Goal: Information Seeking & Learning: Learn about a topic

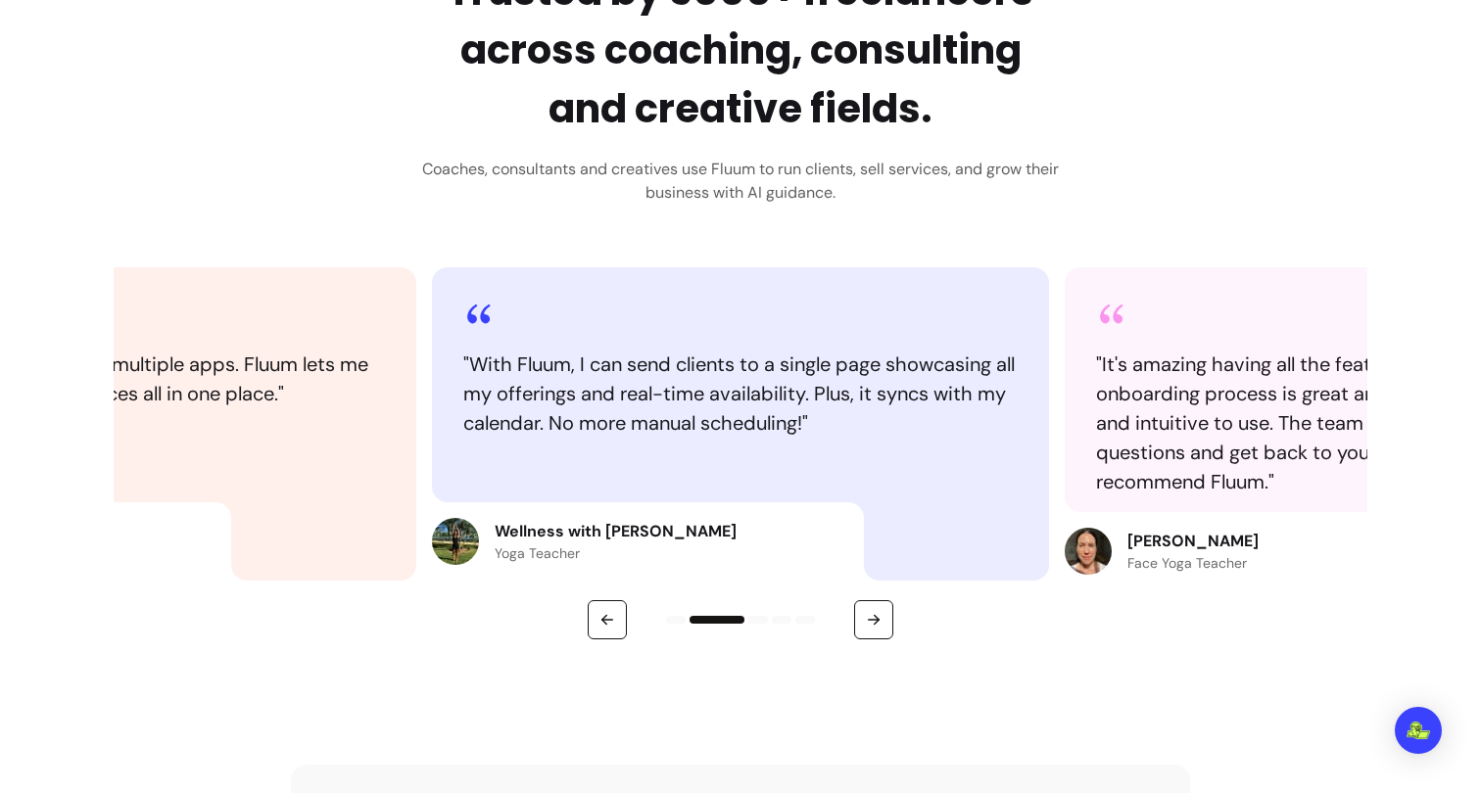
scroll to position [895, 0]
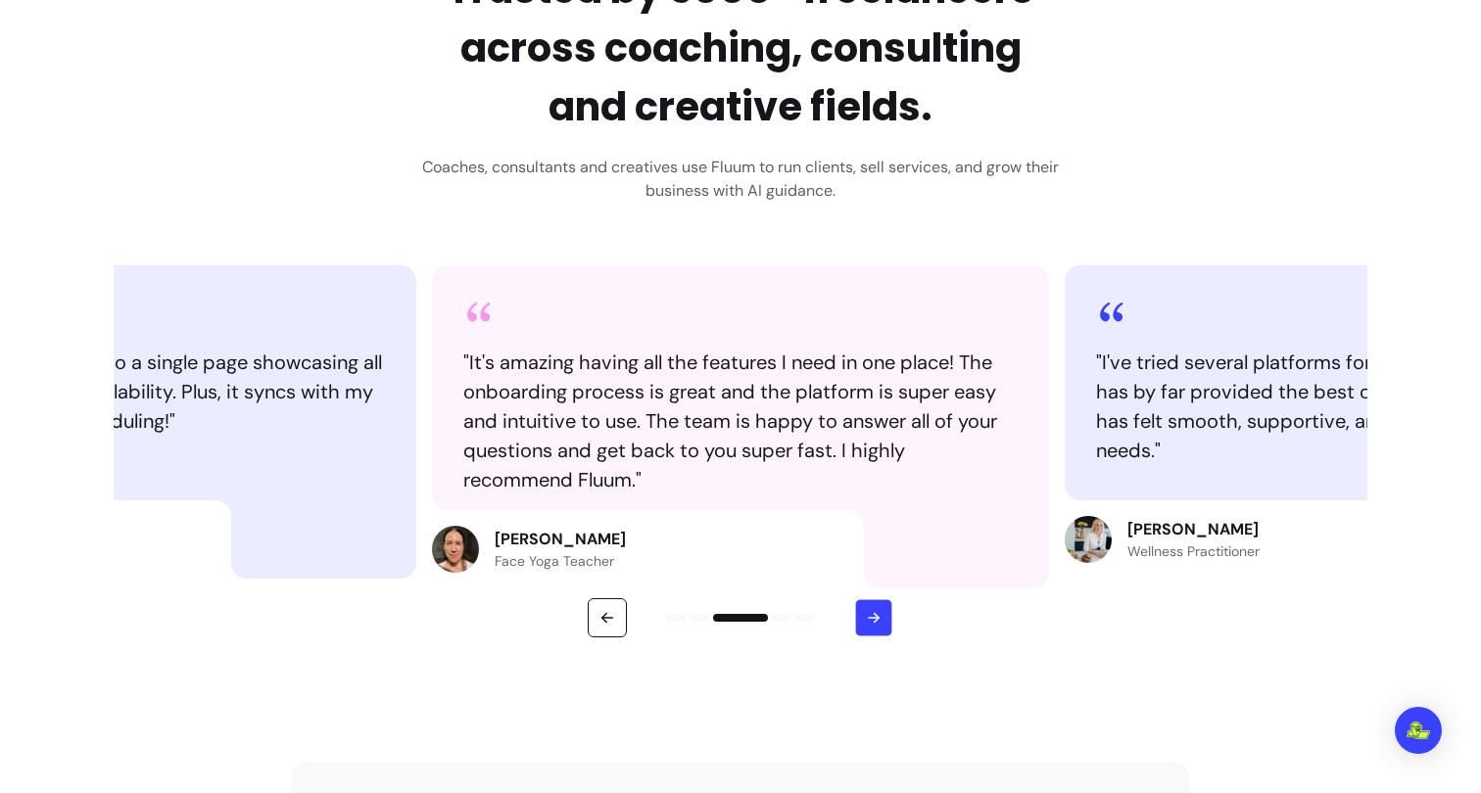
click at [859, 620] on button "button" at bounding box center [874, 618] width 38 height 38
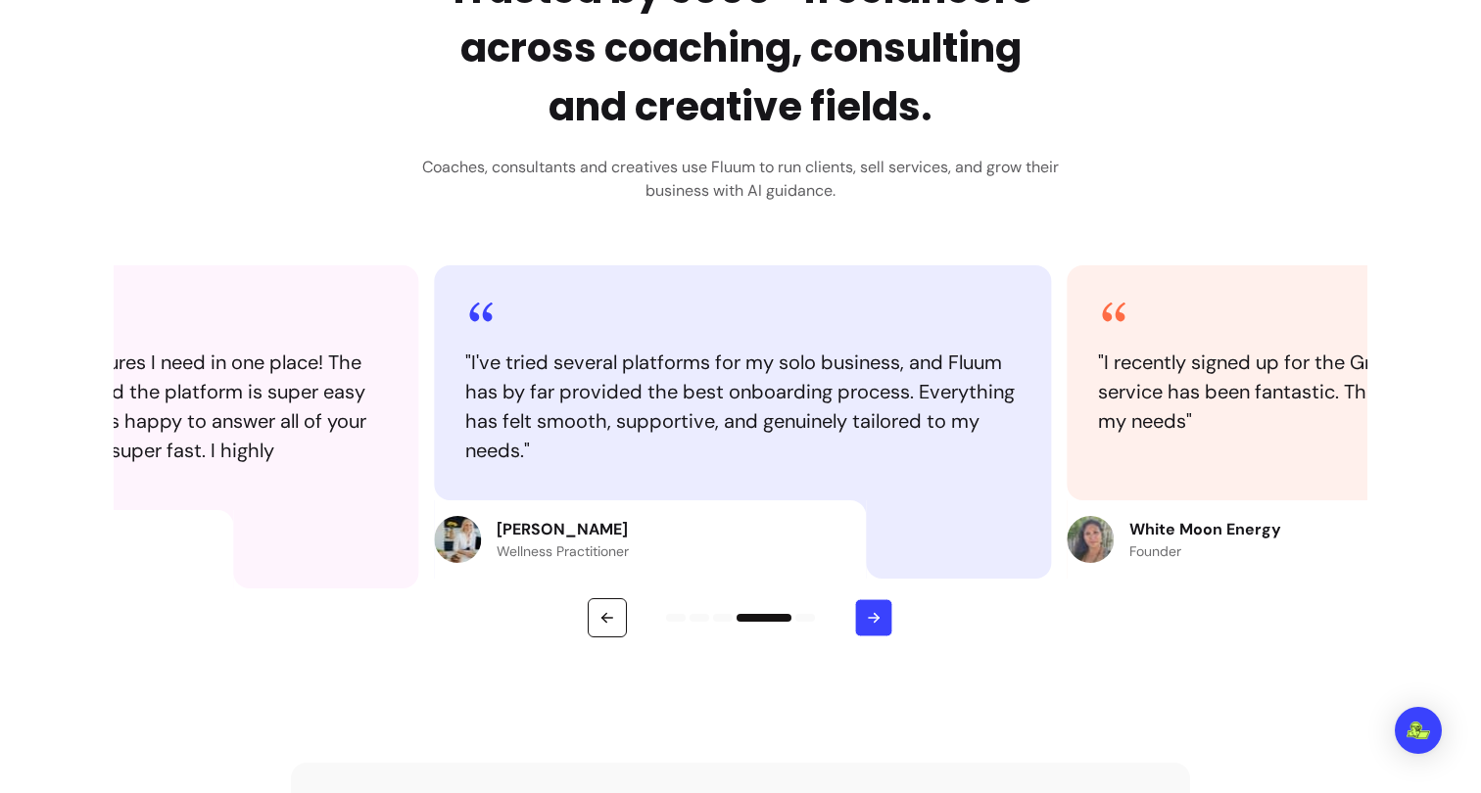
click at [859, 620] on button "button" at bounding box center [874, 618] width 38 height 38
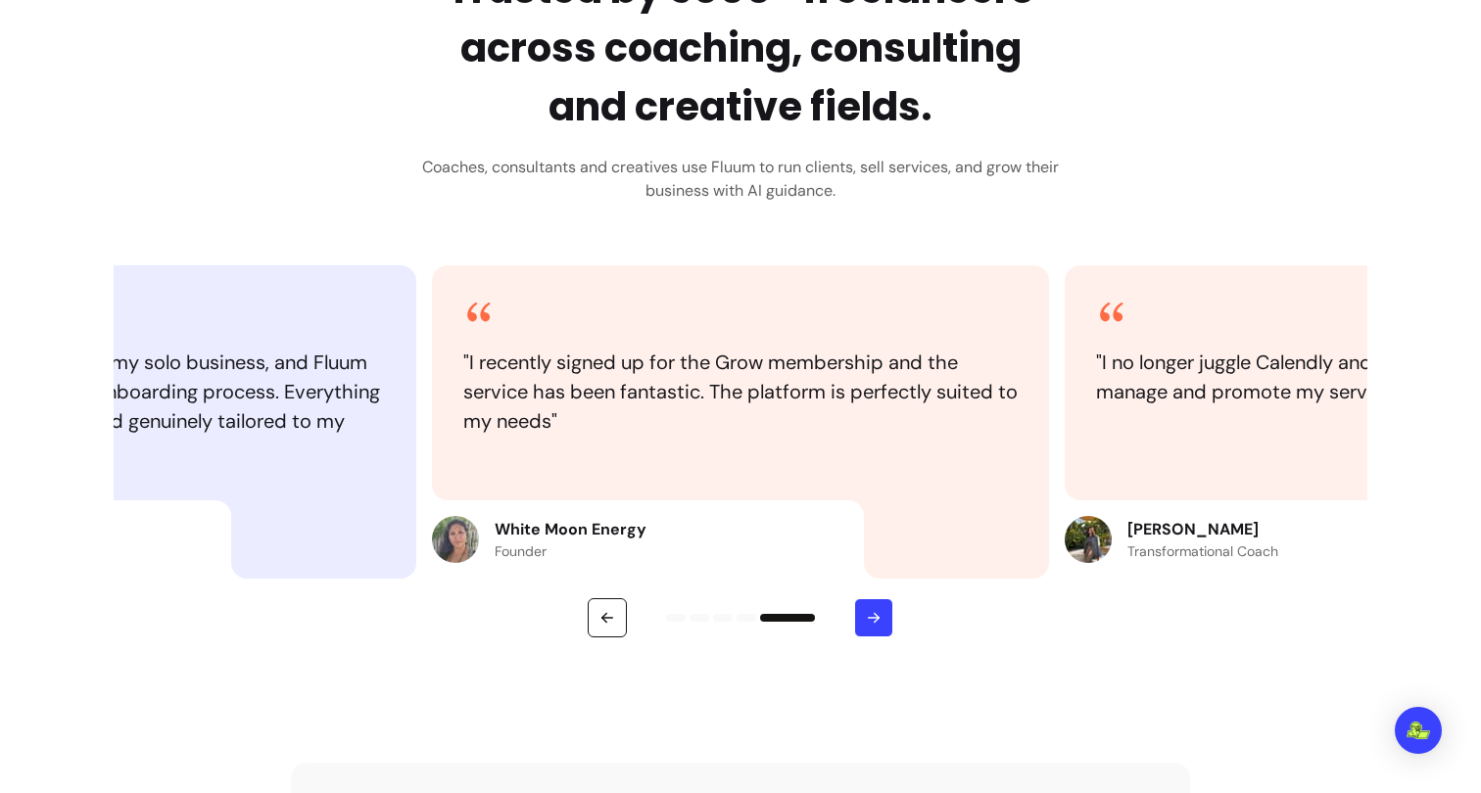
click at [859, 620] on button "button" at bounding box center [873, 617] width 39 height 39
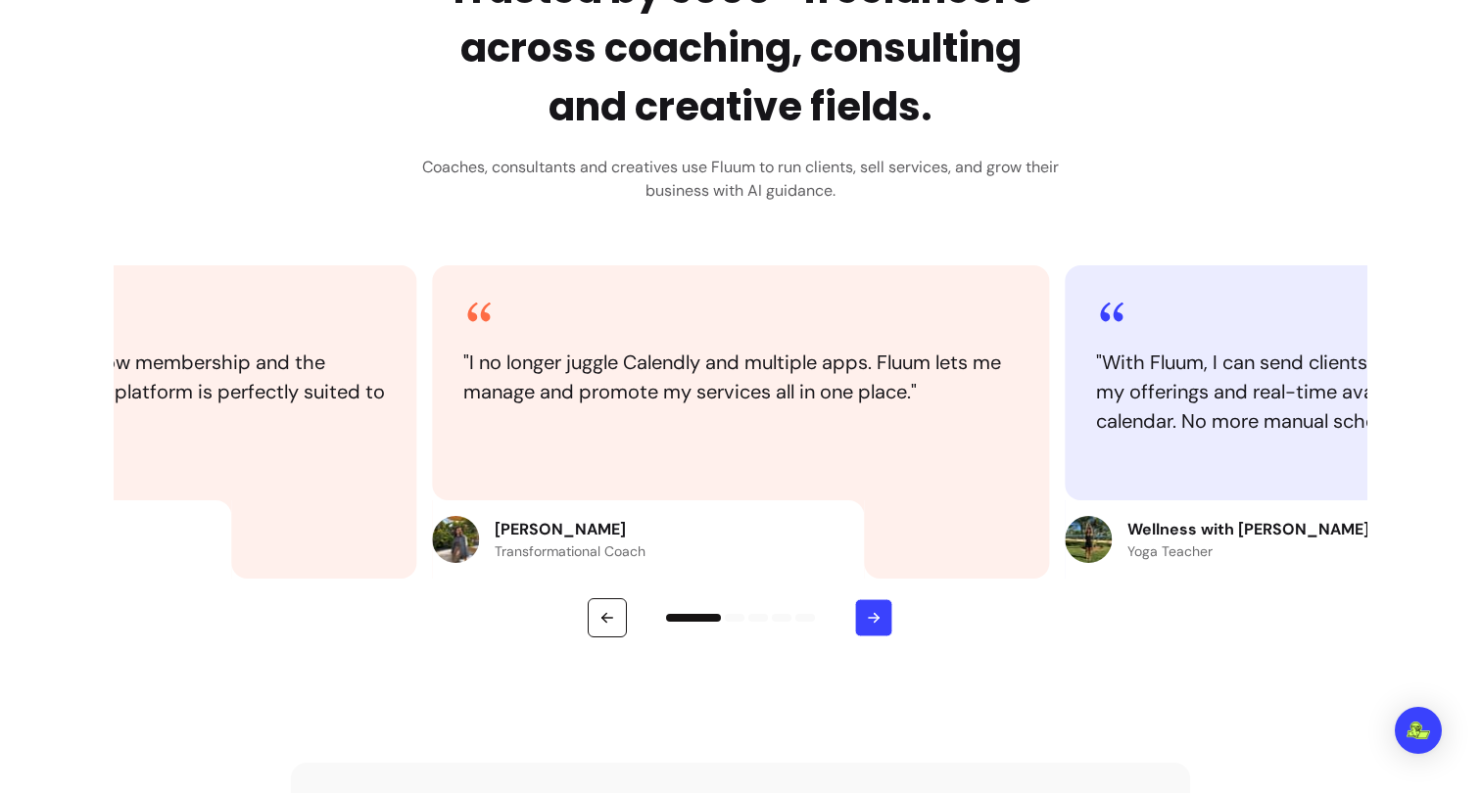
click at [859, 620] on button "button" at bounding box center [874, 618] width 38 height 38
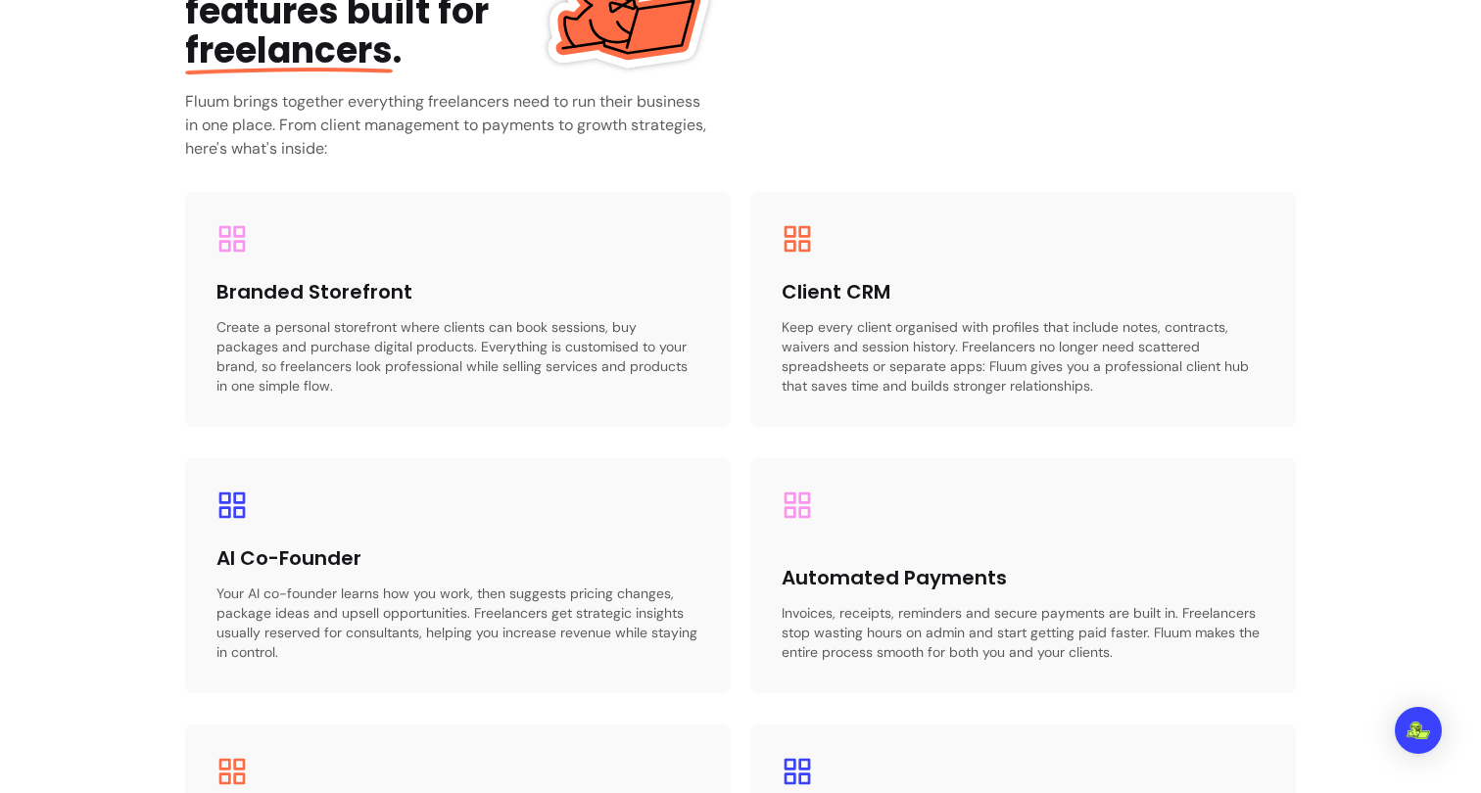
scroll to position [2900, 0]
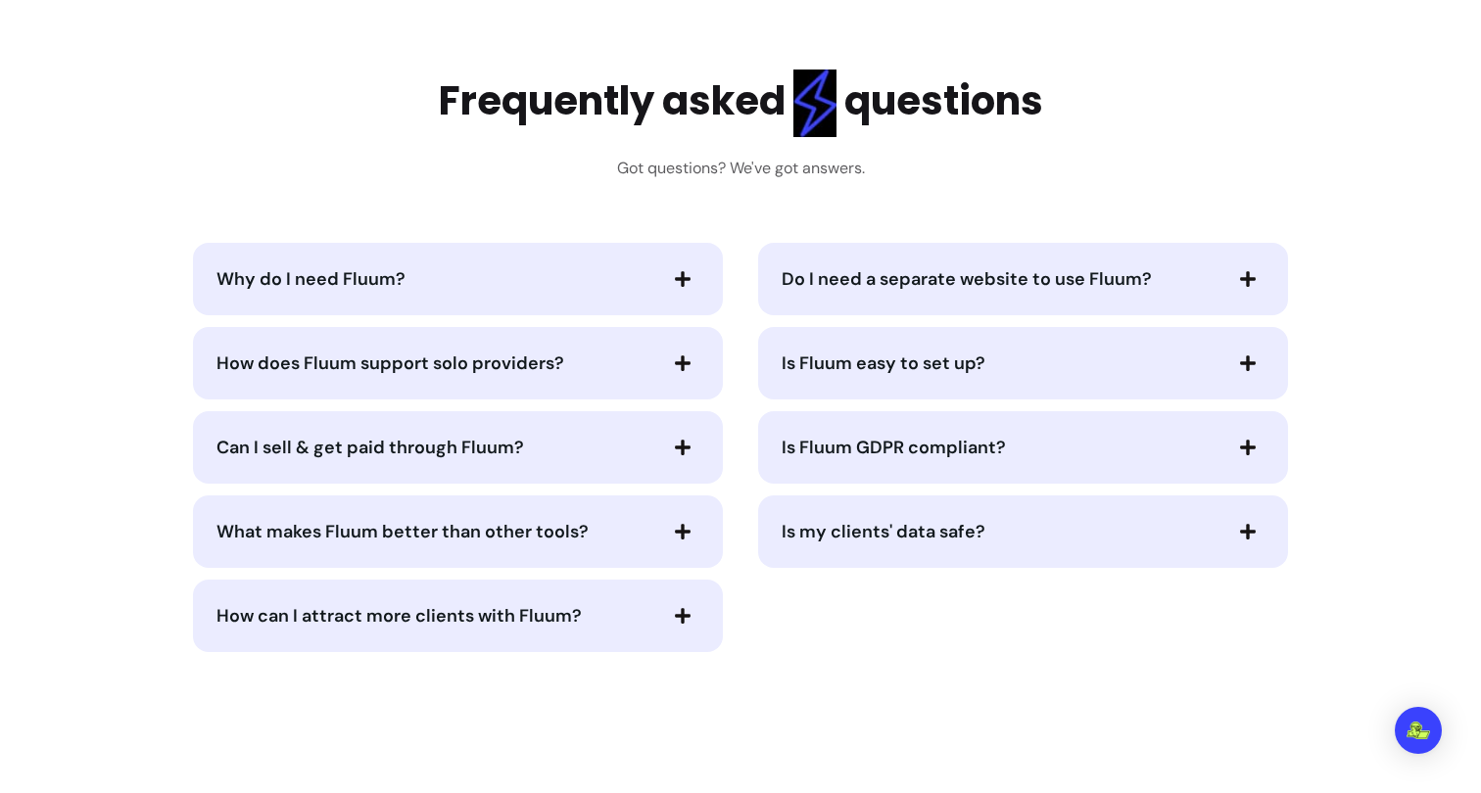
scroll to position [3839, 0]
click at [292, 279] on span "Why do I need Fluum?" at bounding box center [310, 278] width 189 height 24
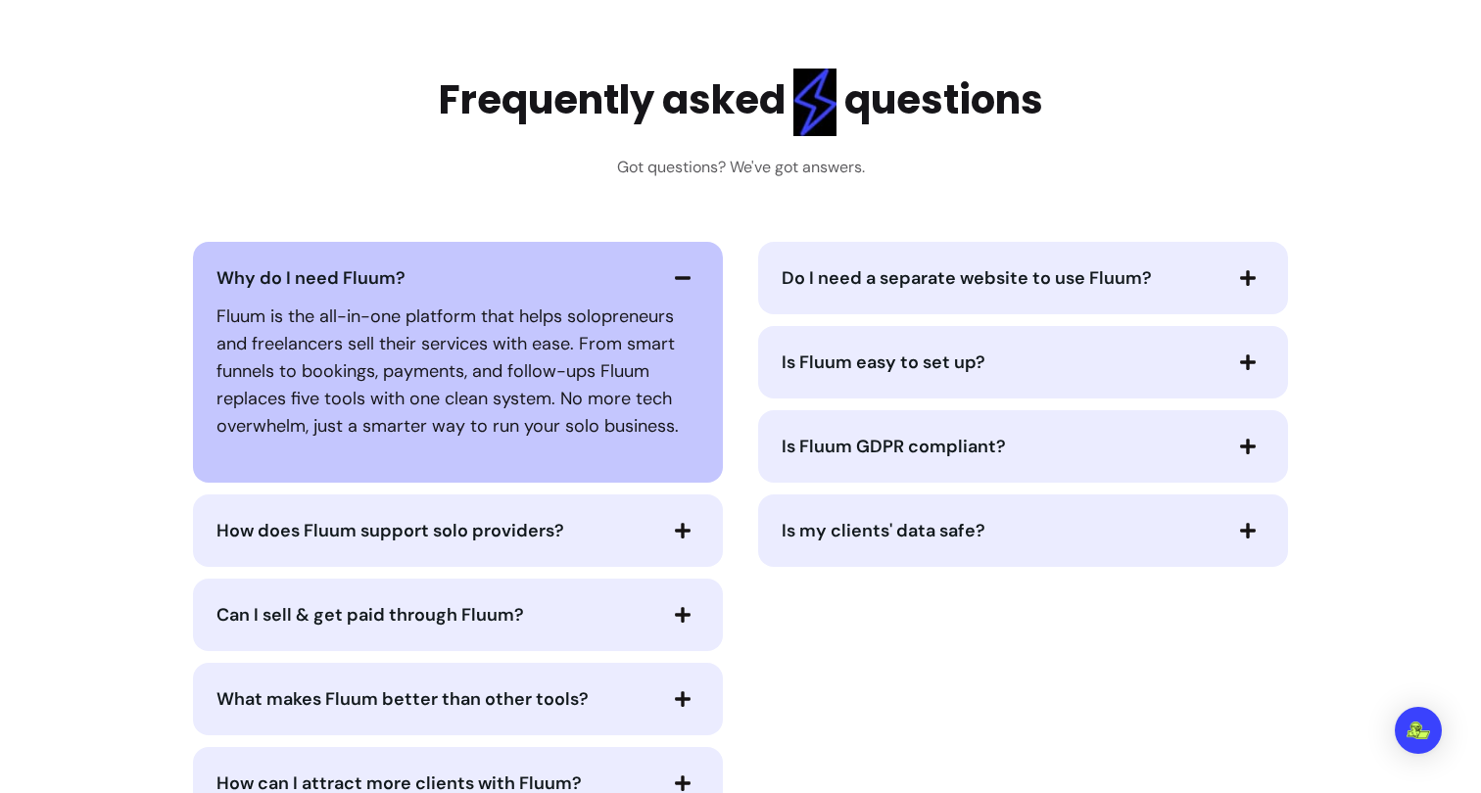
scroll to position [3849, 0]
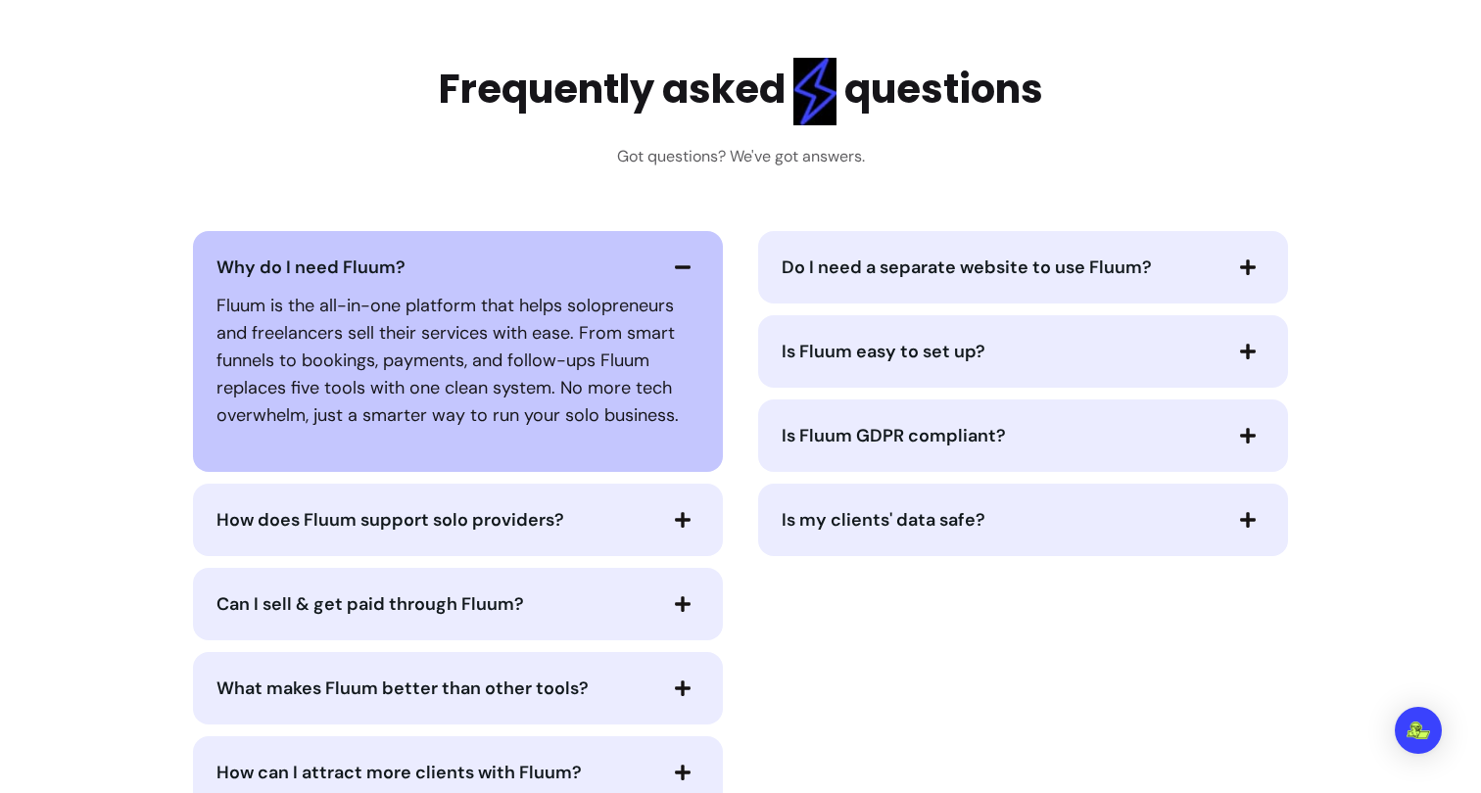
click at [398, 527] on span "How does Fluum support solo providers?" at bounding box center [390, 520] width 348 height 24
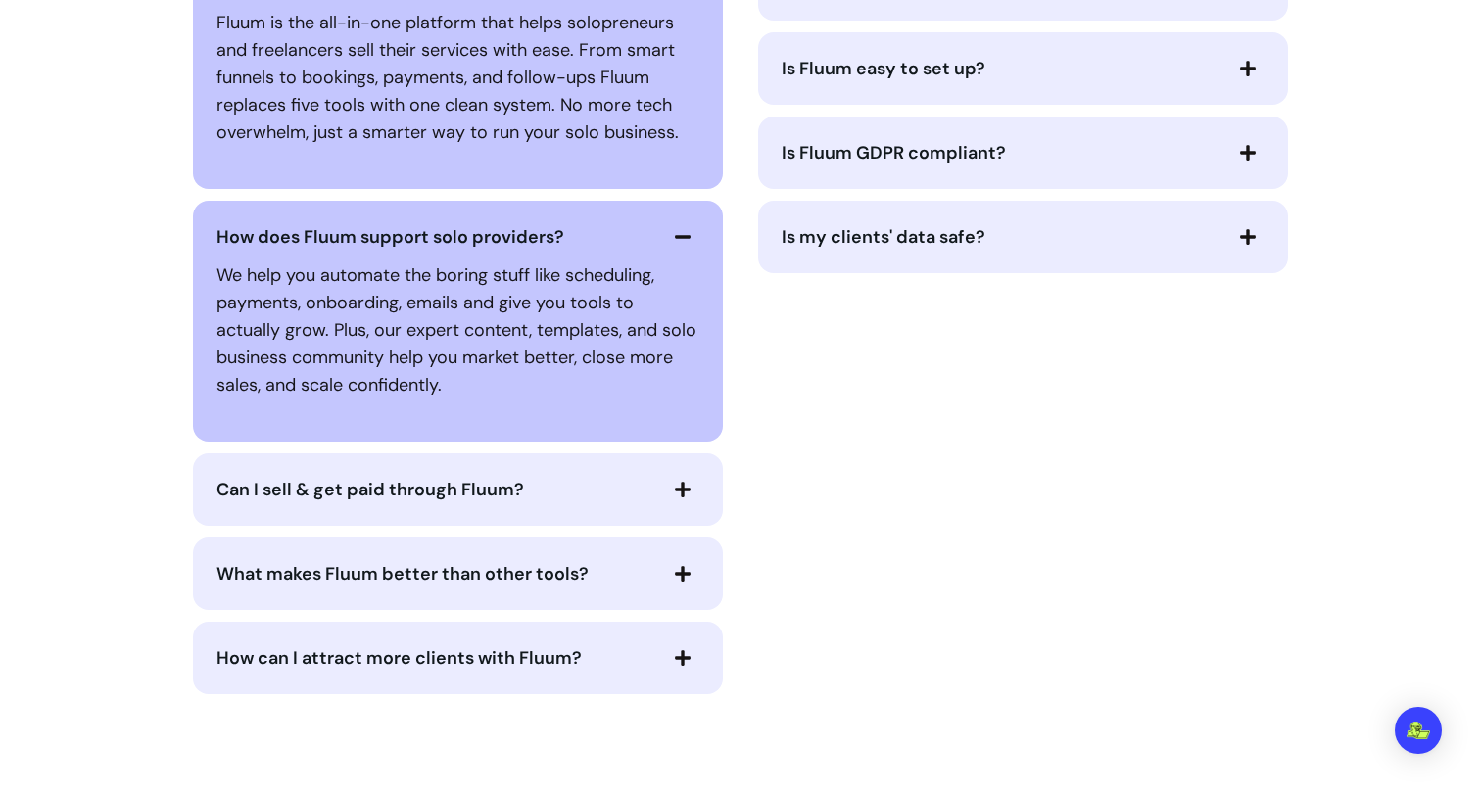
scroll to position [4135, 0]
click at [311, 492] on span "Can I sell & get paid through Fluum?" at bounding box center [370, 488] width 308 height 24
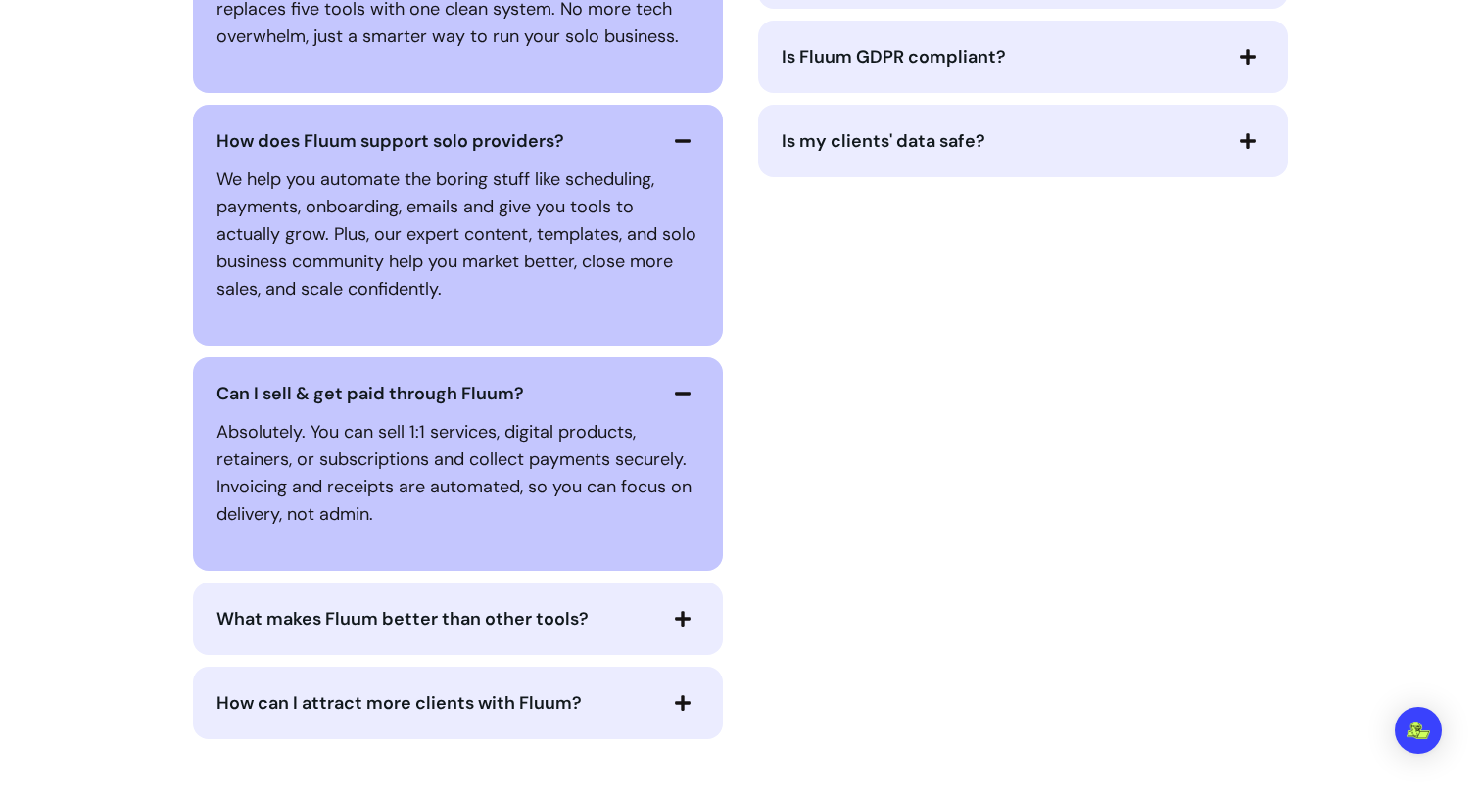
scroll to position [4246, 0]
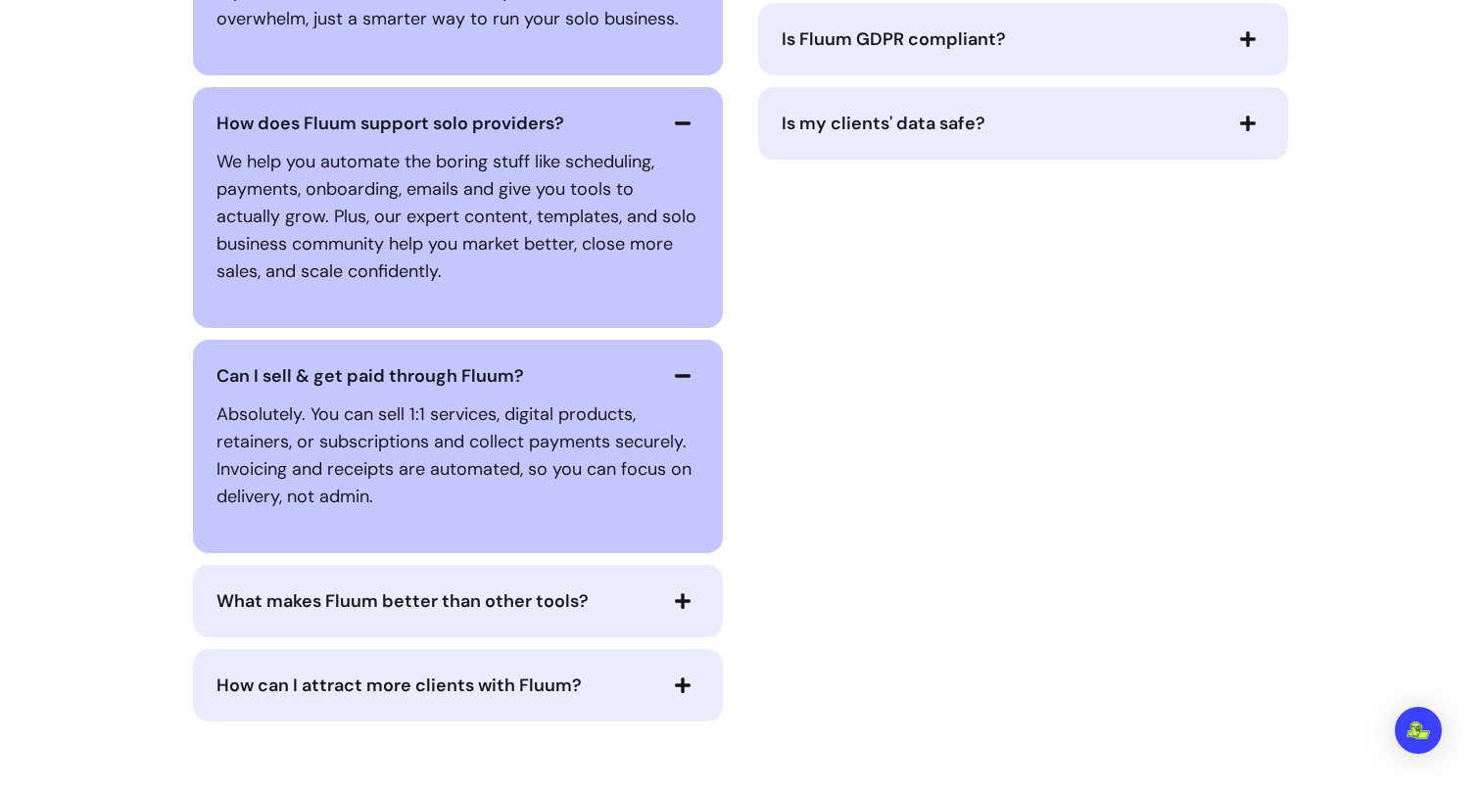
click at [280, 608] on span "What makes Fluum better than other tools?" at bounding box center [402, 602] width 372 height 24
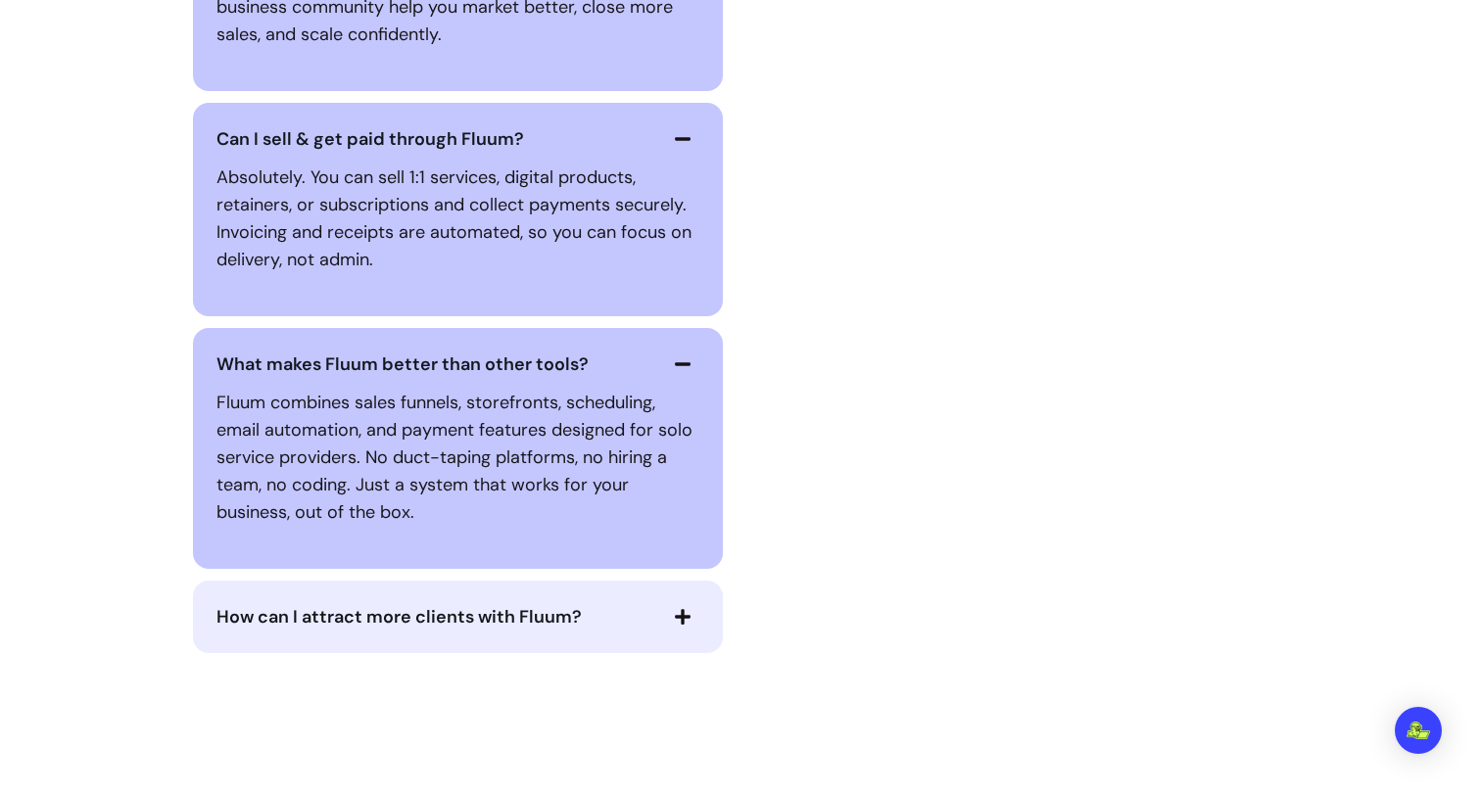
scroll to position [4487, 0]
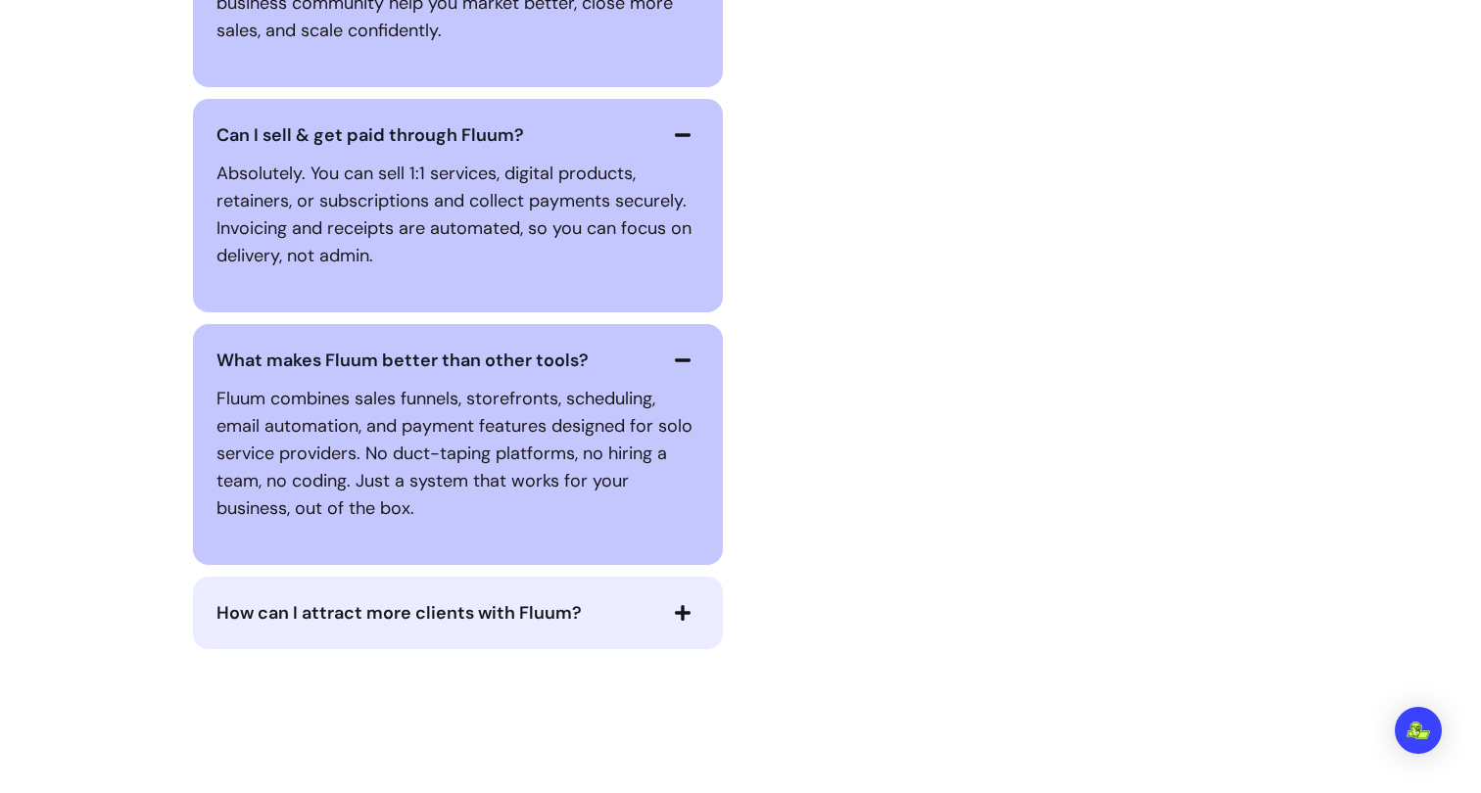
click at [279, 628] on button "How can I attract more clients with Fluum?" at bounding box center [457, 613] width 483 height 33
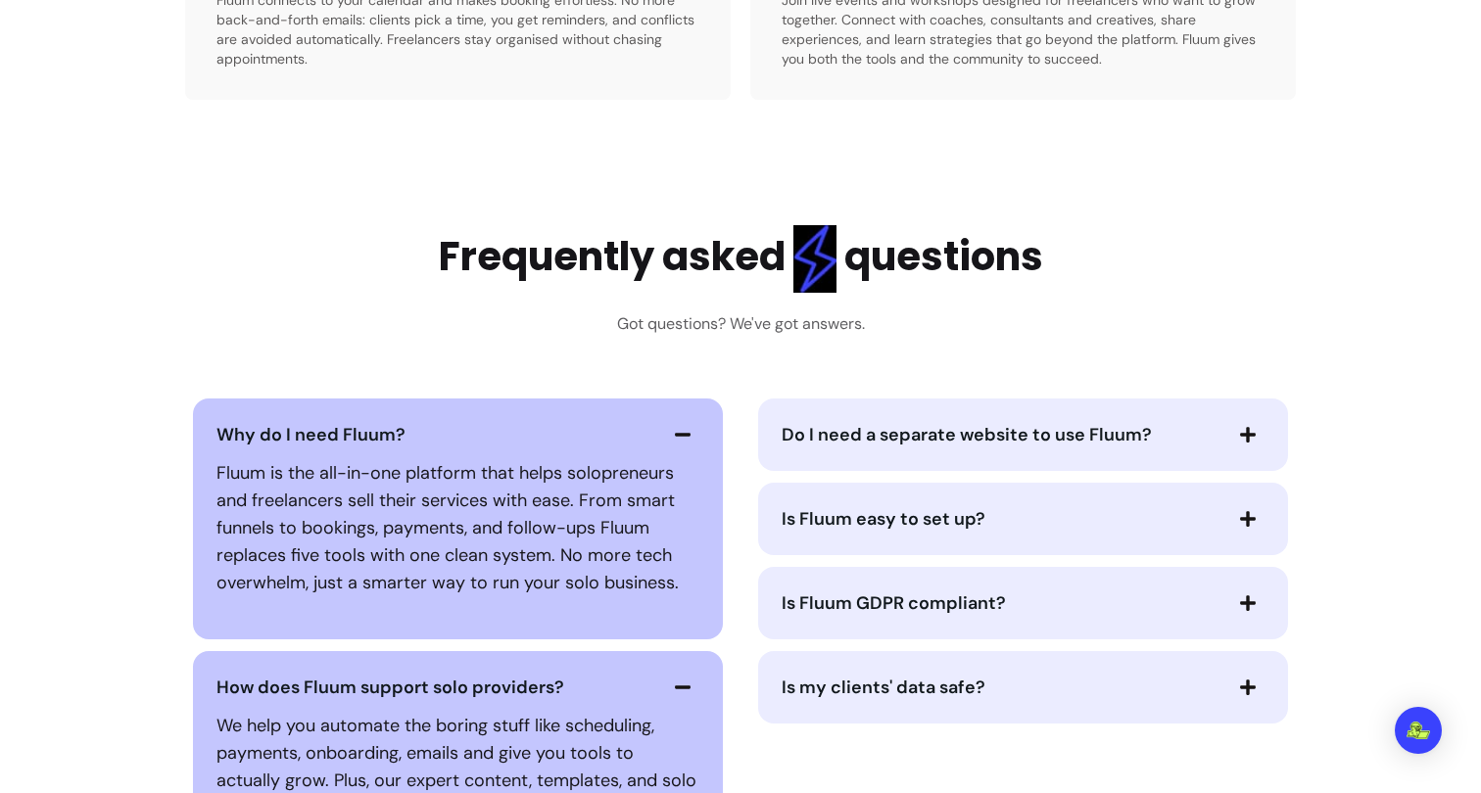
scroll to position [3723, 0]
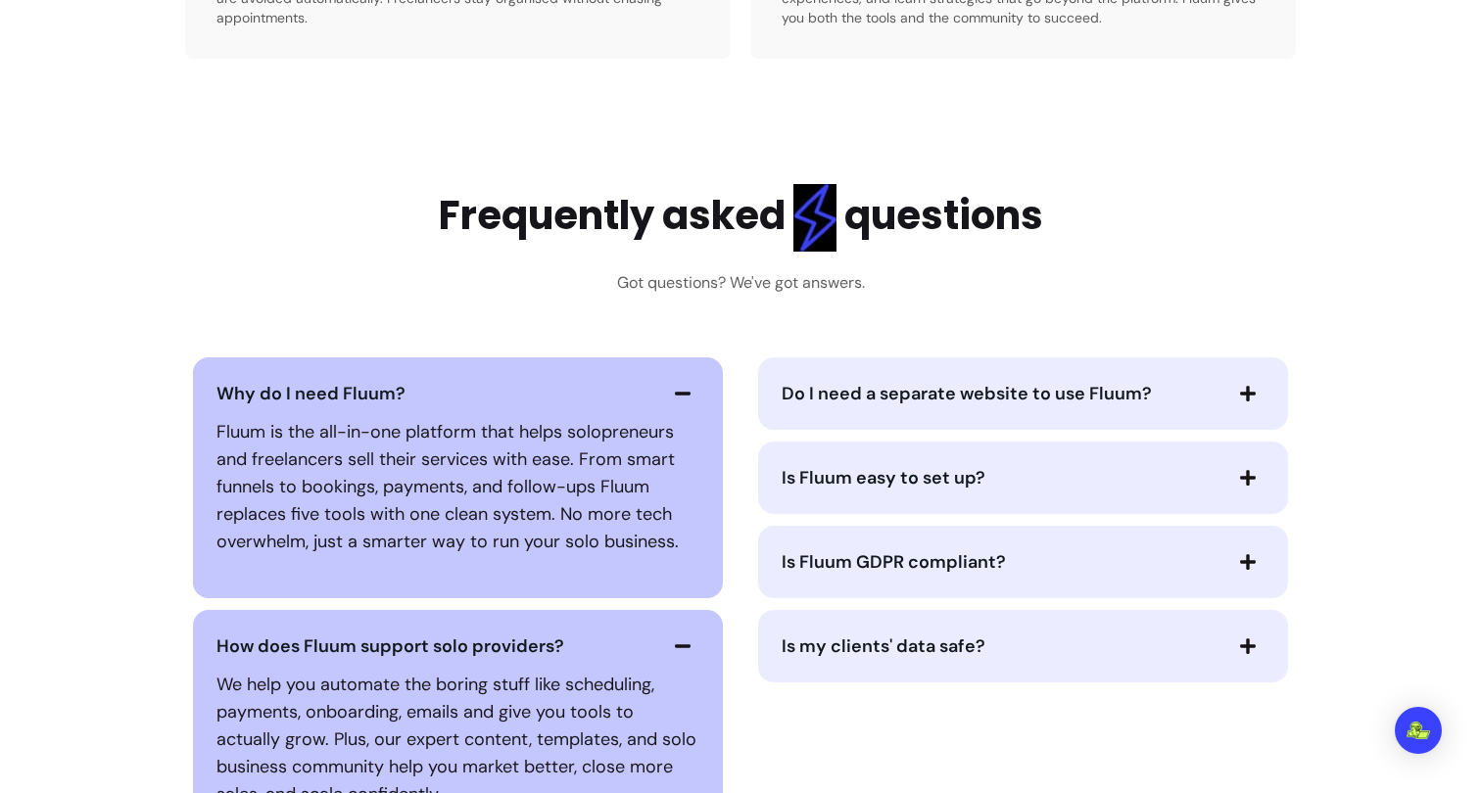
click at [980, 397] on span "Do I need a separate website to use Fluum?" at bounding box center [967, 394] width 370 height 24
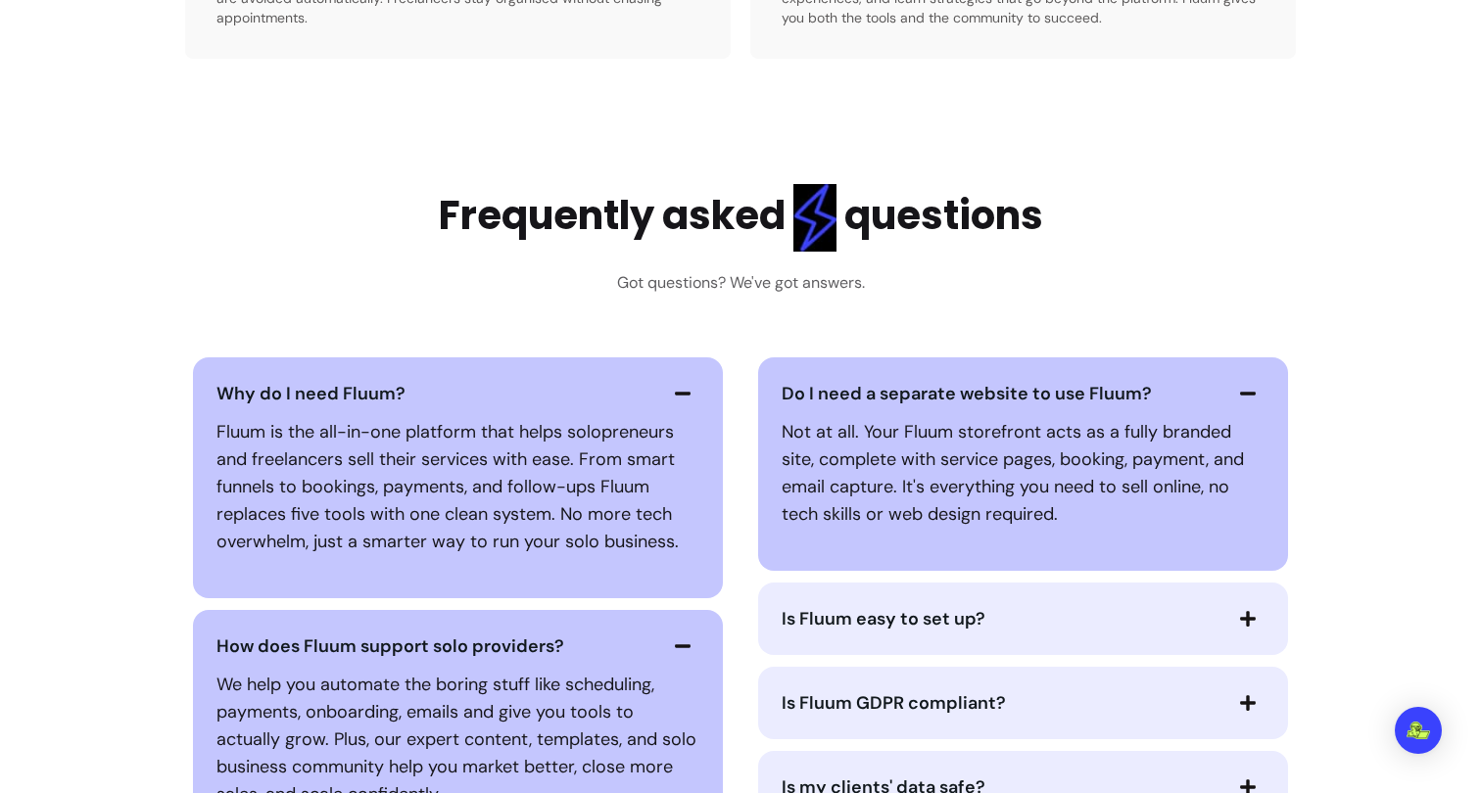
click at [999, 616] on span "Is Fluum easy to set up?" at bounding box center [1001, 618] width 438 height 27
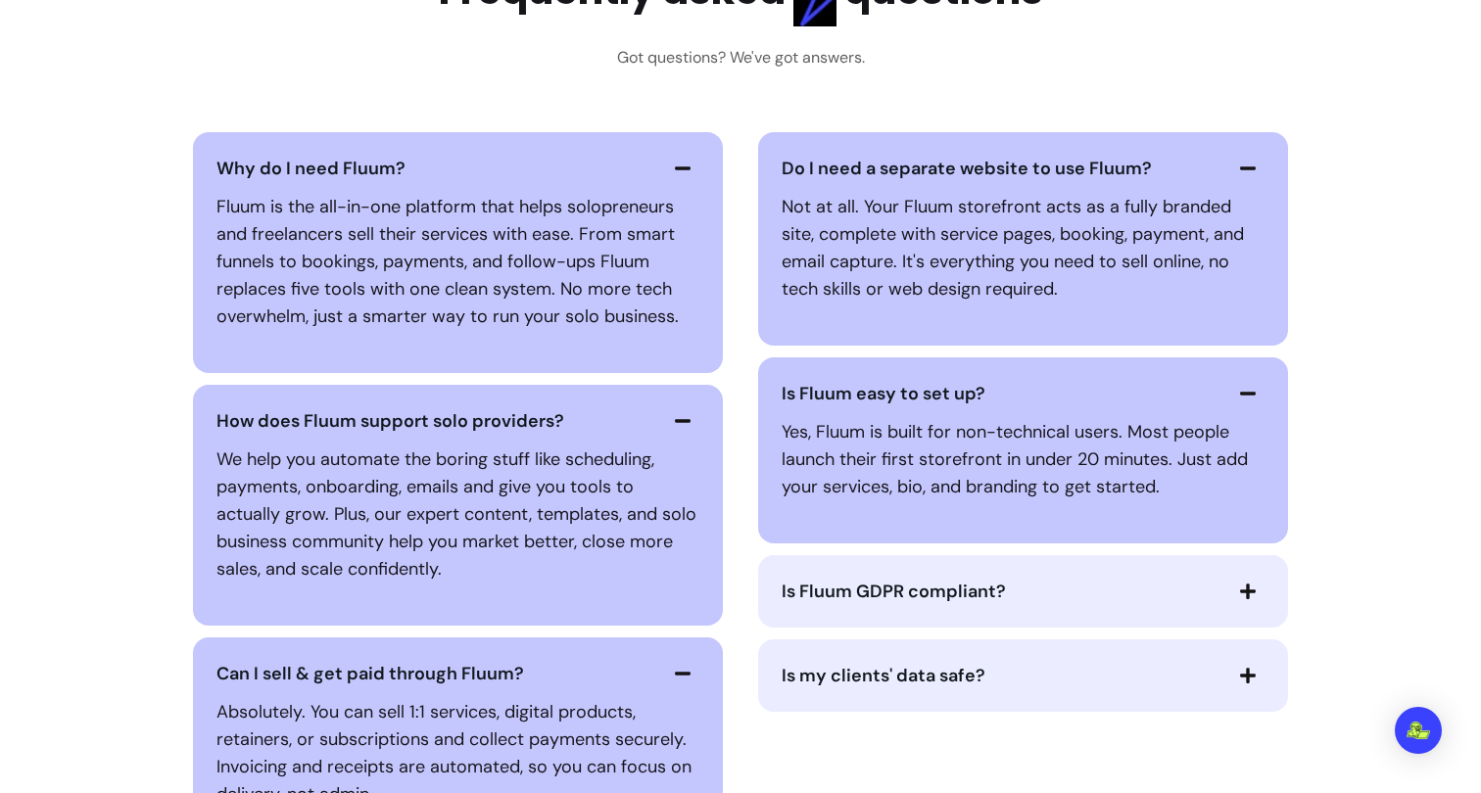
scroll to position [3950, 0]
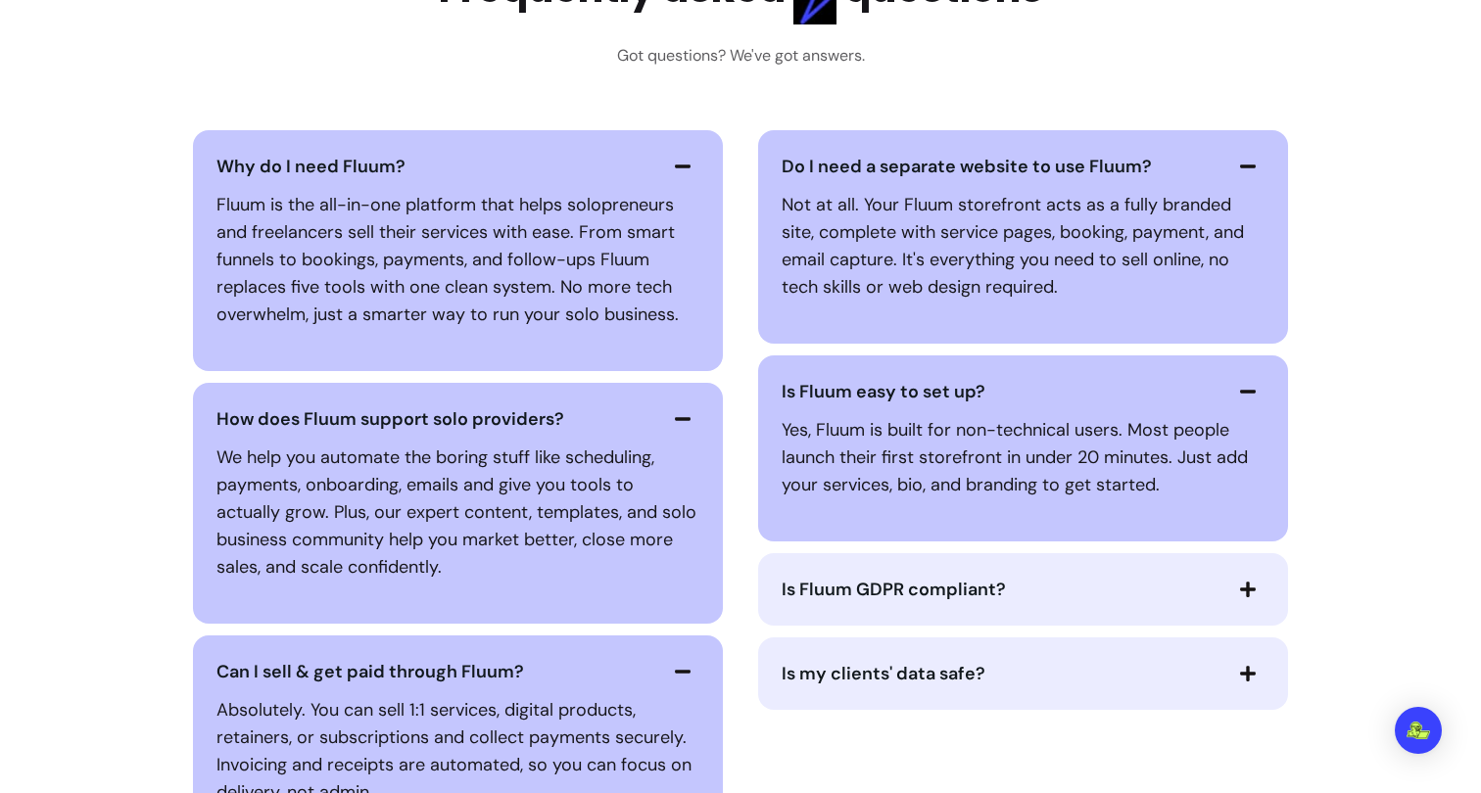
click at [1010, 591] on span "Is Fluum GDPR compliant?" at bounding box center [1001, 589] width 438 height 27
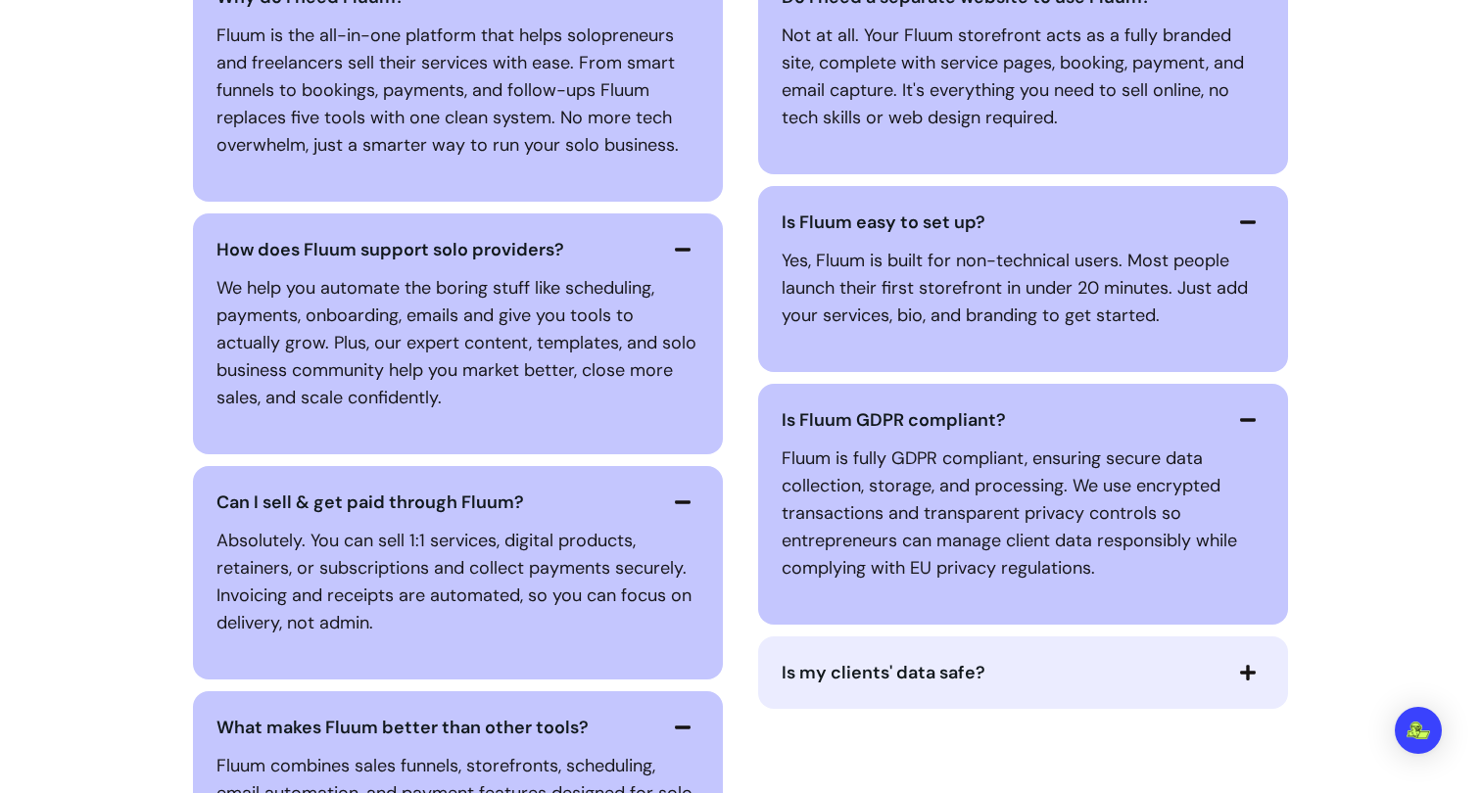
scroll to position [4123, 0]
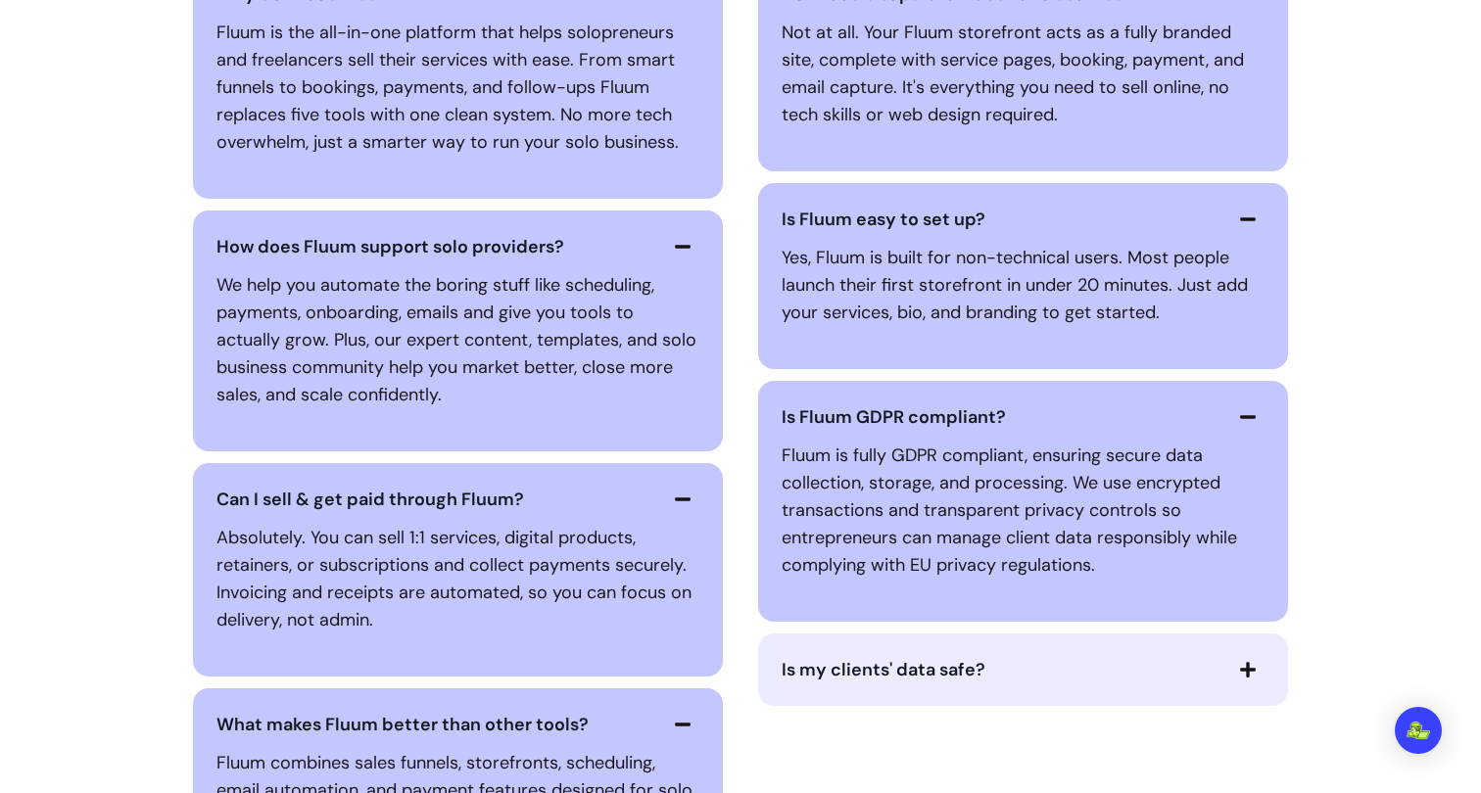
click at [1004, 660] on span "Is my clients' data safe?" at bounding box center [1001, 669] width 438 height 27
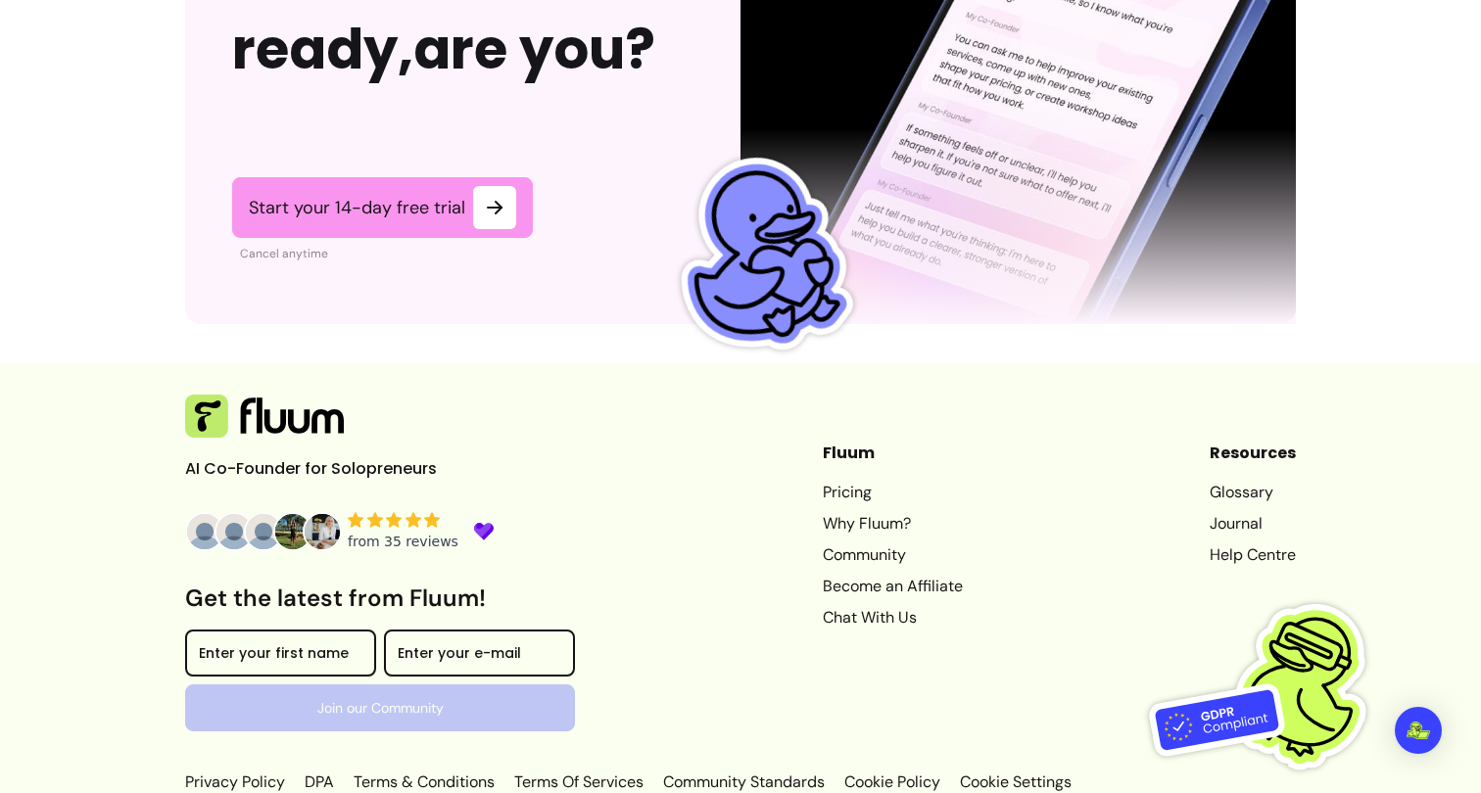
scroll to position [5777, 0]
click at [864, 482] on link "Pricing" at bounding box center [893, 494] width 140 height 24
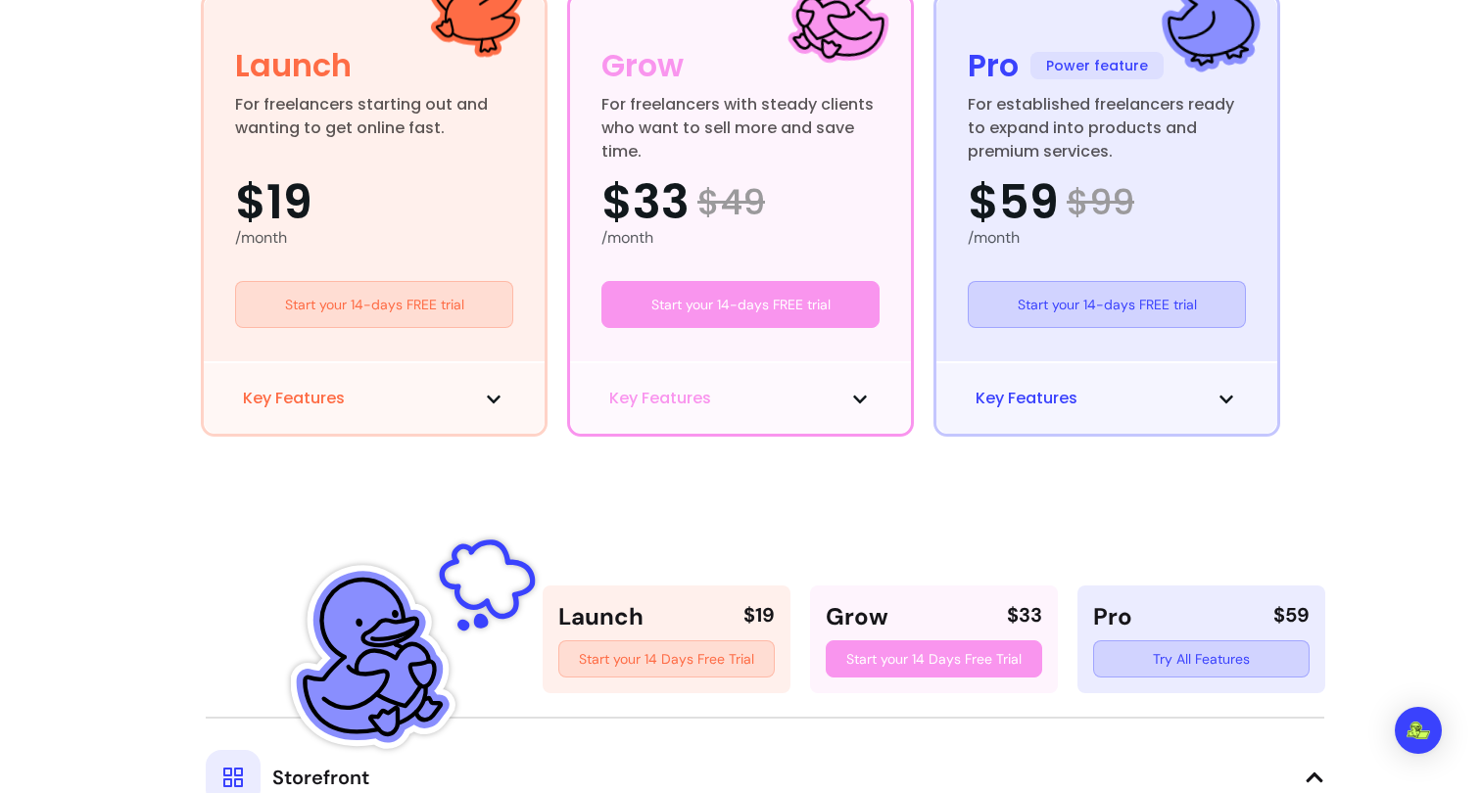
scroll to position [592, 0]
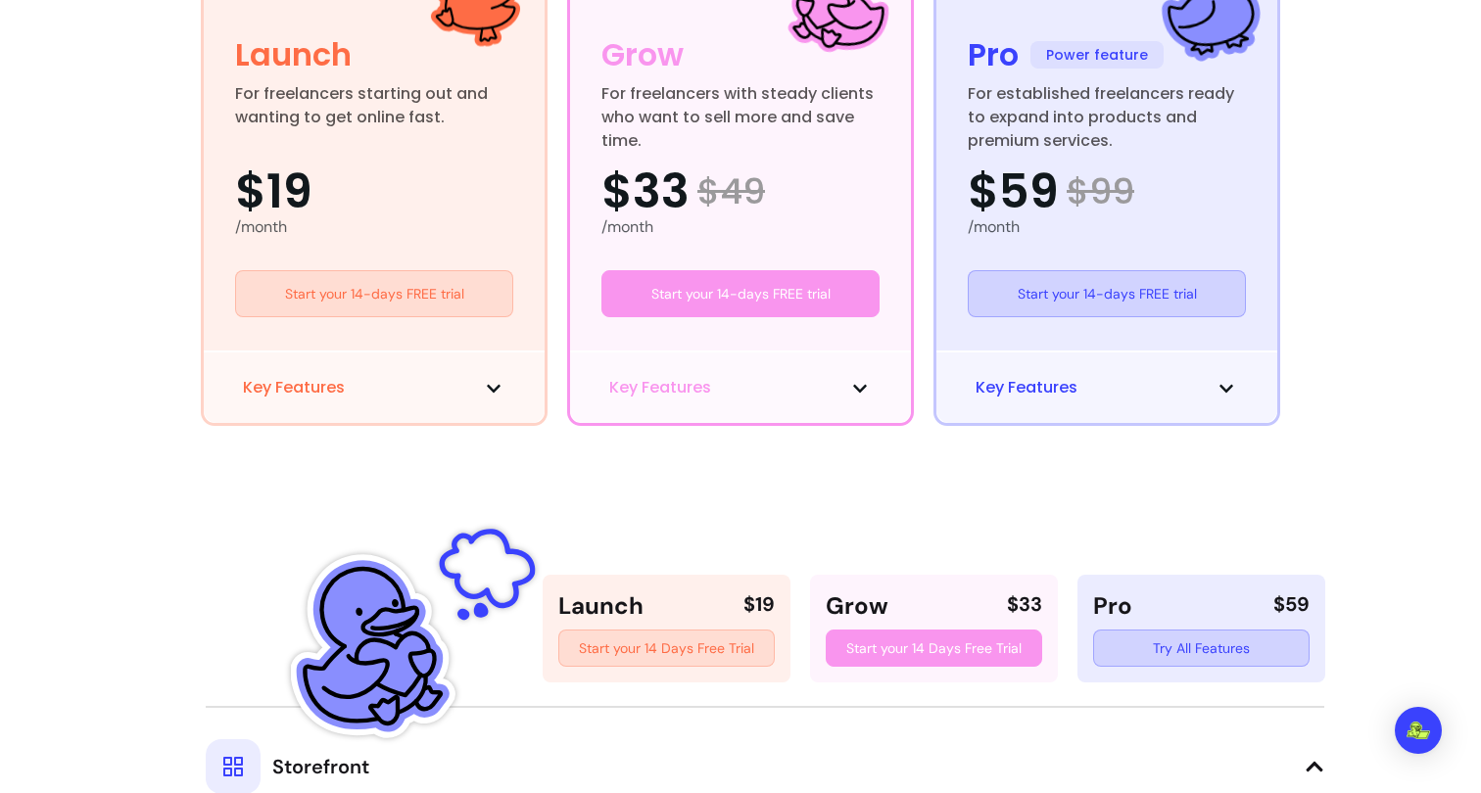
click at [498, 382] on icon at bounding box center [494, 389] width 16 height 16
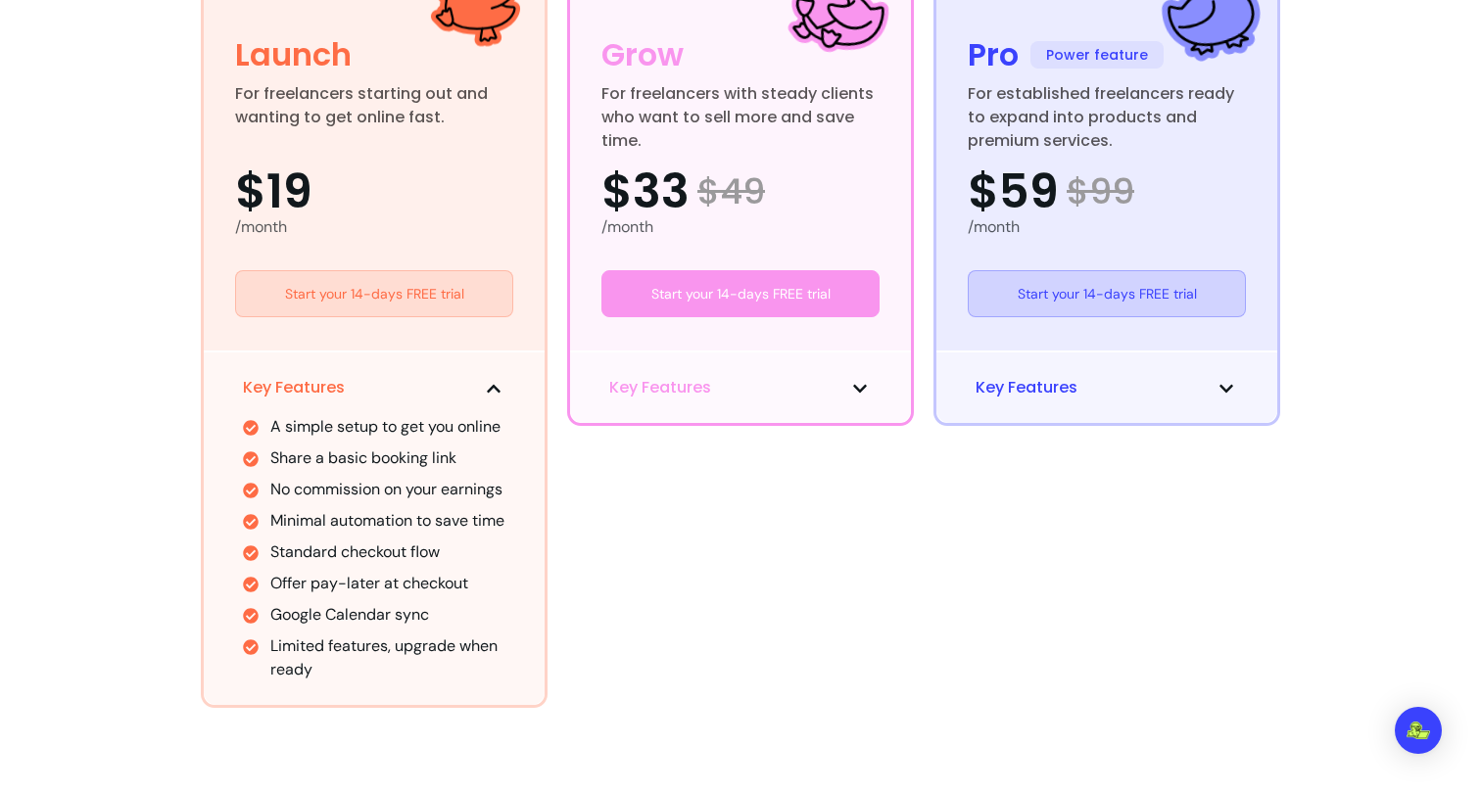
click at [661, 401] on div "Key Features" at bounding box center [740, 387] width 341 height 72
click at [663, 387] on span "Key Features" at bounding box center [660, 388] width 102 height 24
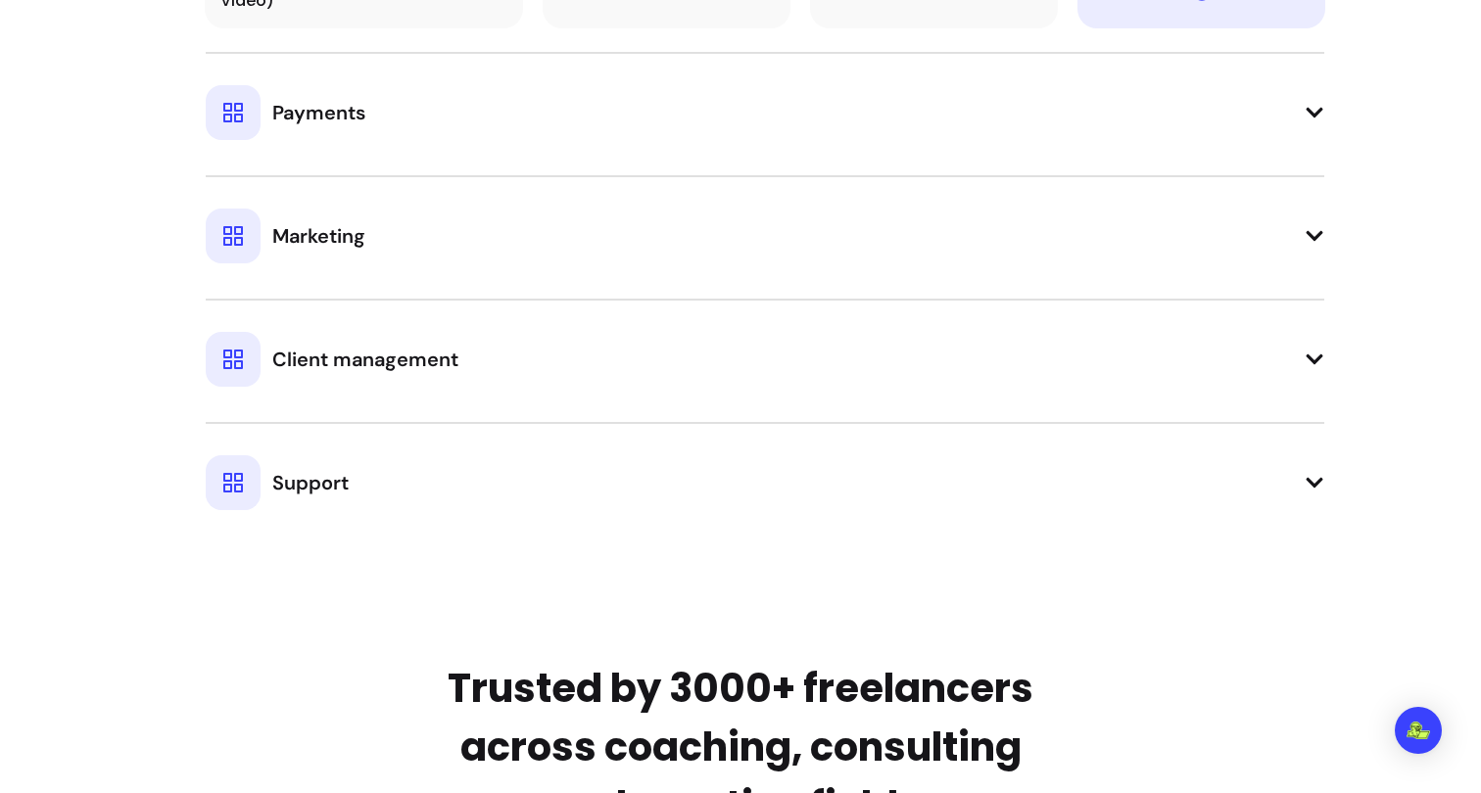
scroll to position [2704, 0]
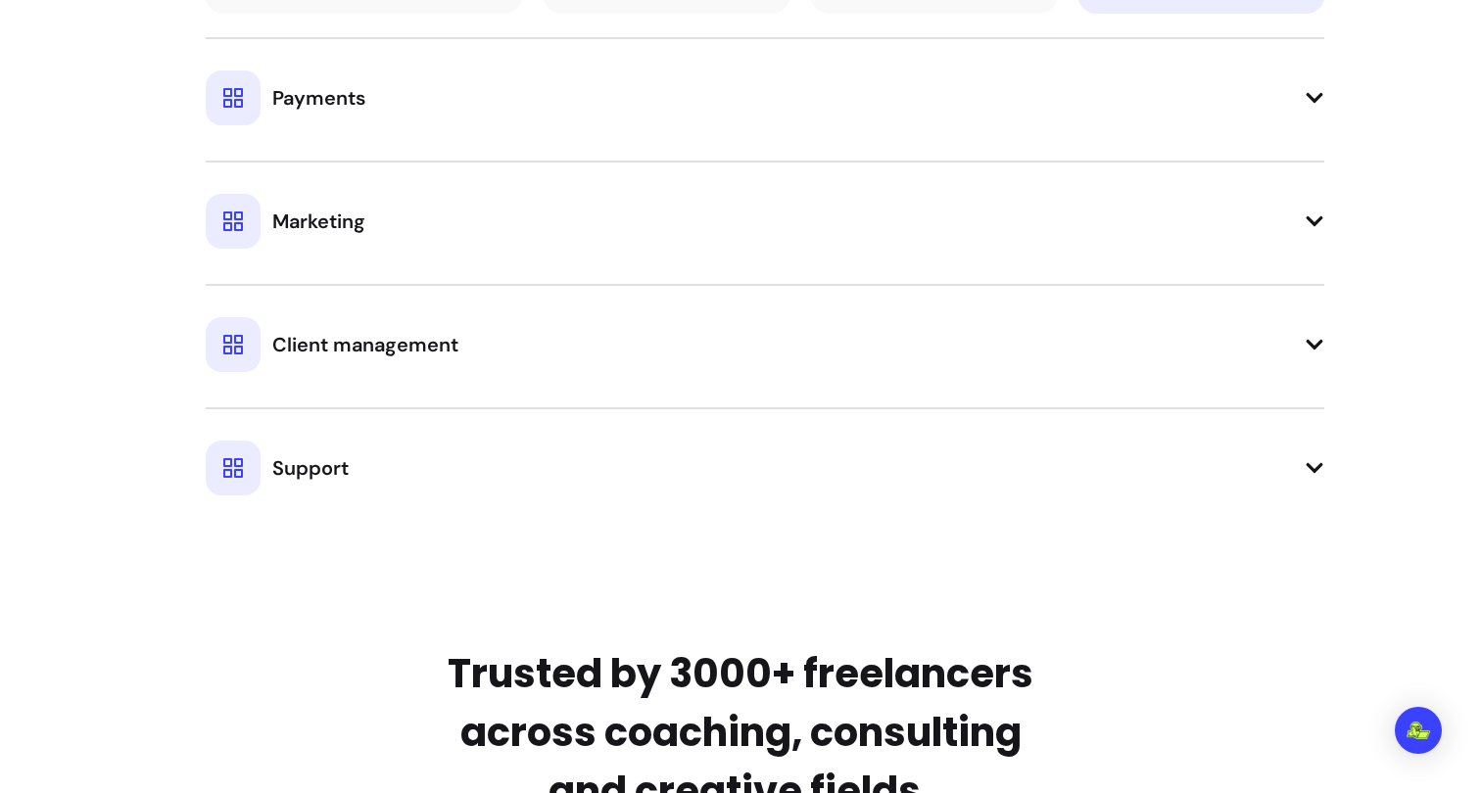
click at [336, 117] on div "Payments" at bounding box center [286, 98] width 160 height 55
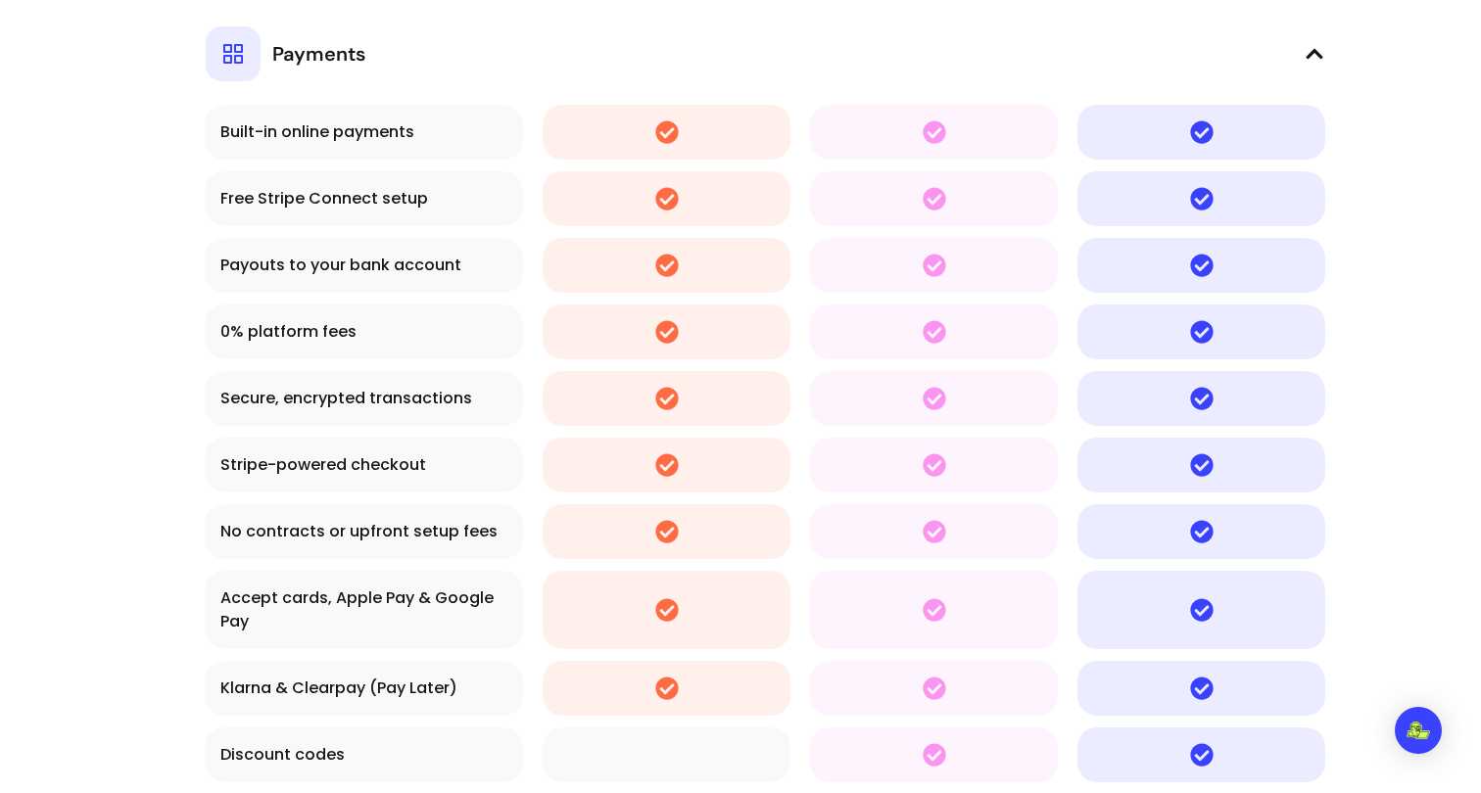
scroll to position [2780, 0]
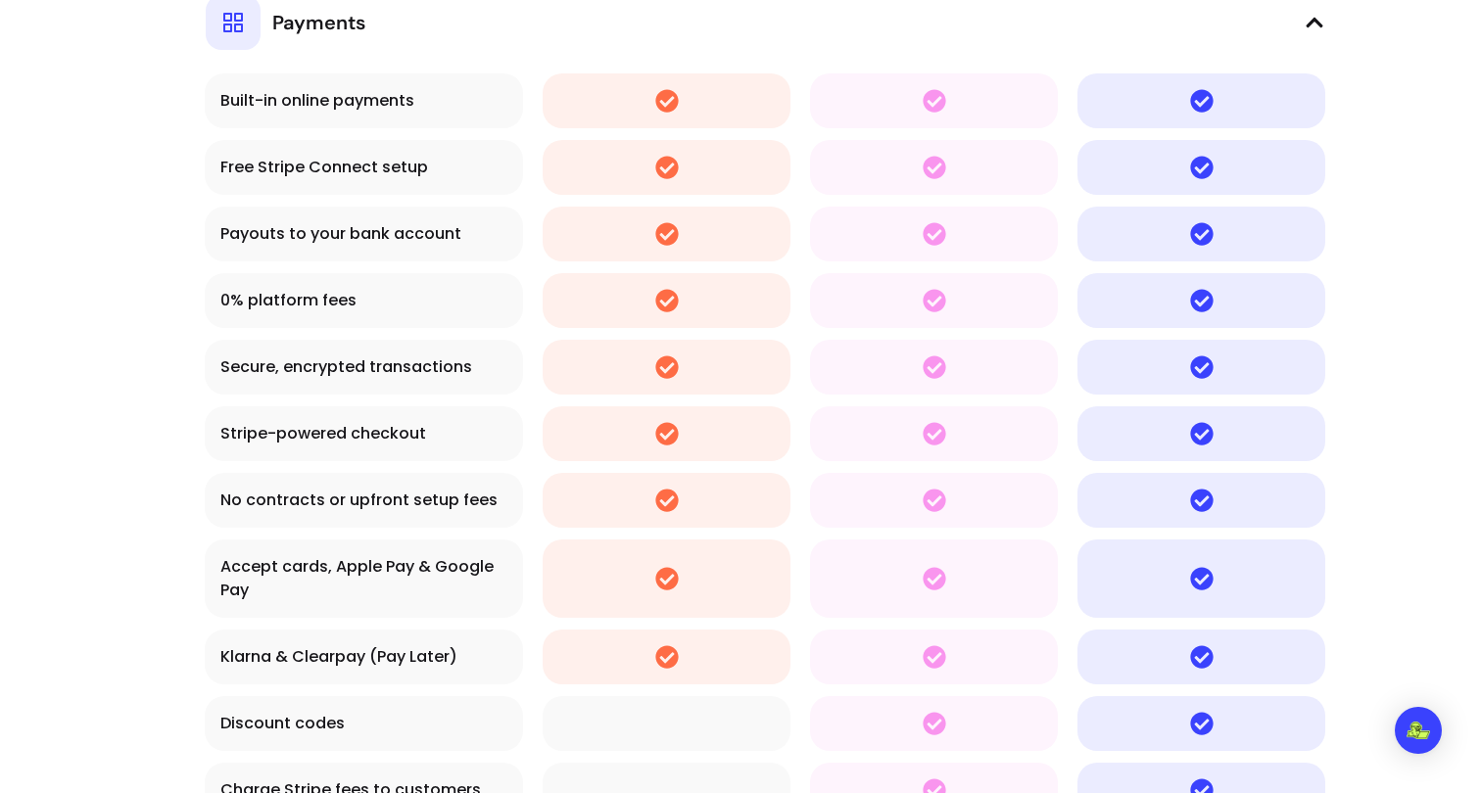
click at [337, 24] on span "Payments" at bounding box center [318, 22] width 93 height 27
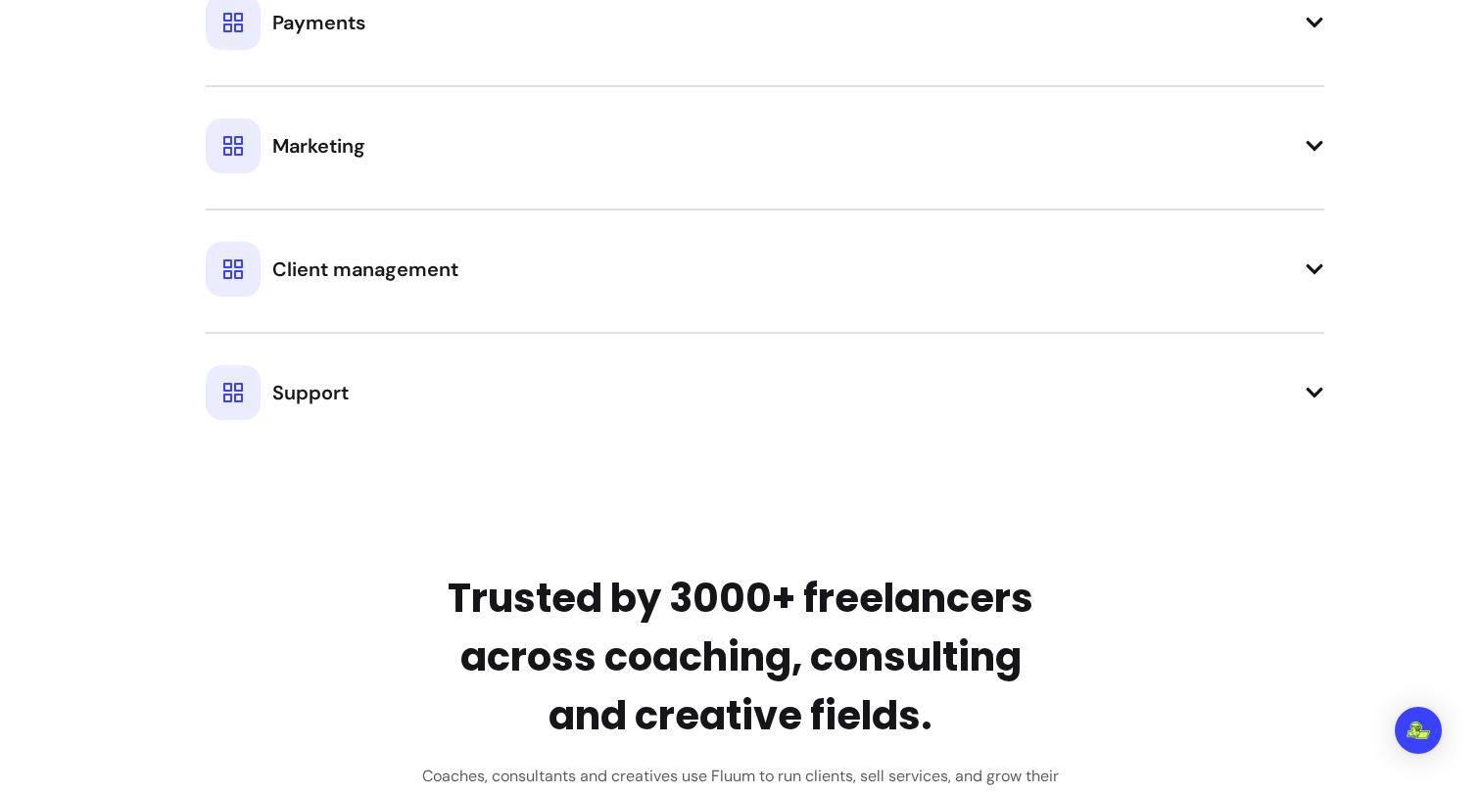
click at [317, 142] on span "Marketing" at bounding box center [318, 145] width 93 height 27
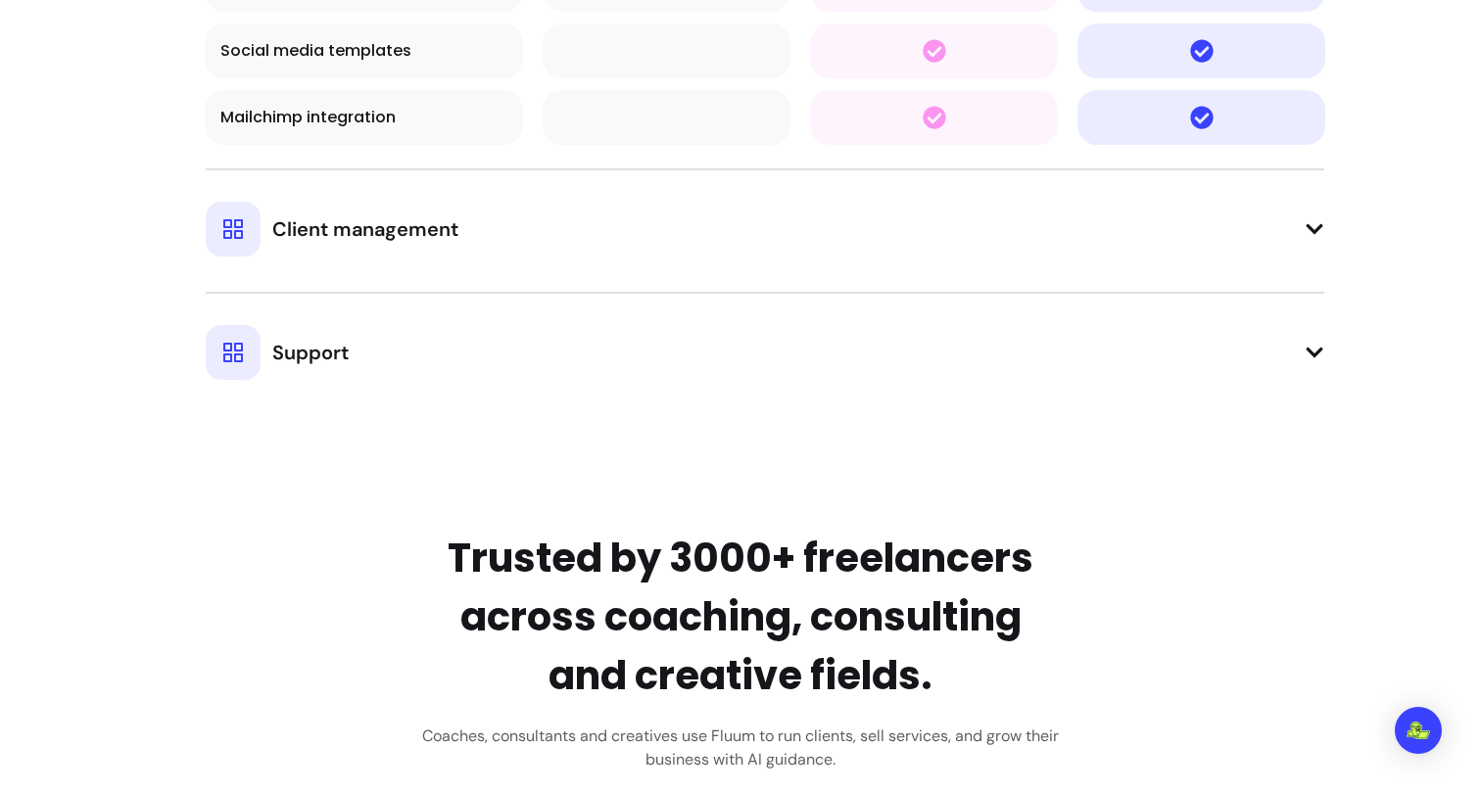
scroll to position [3378, 0]
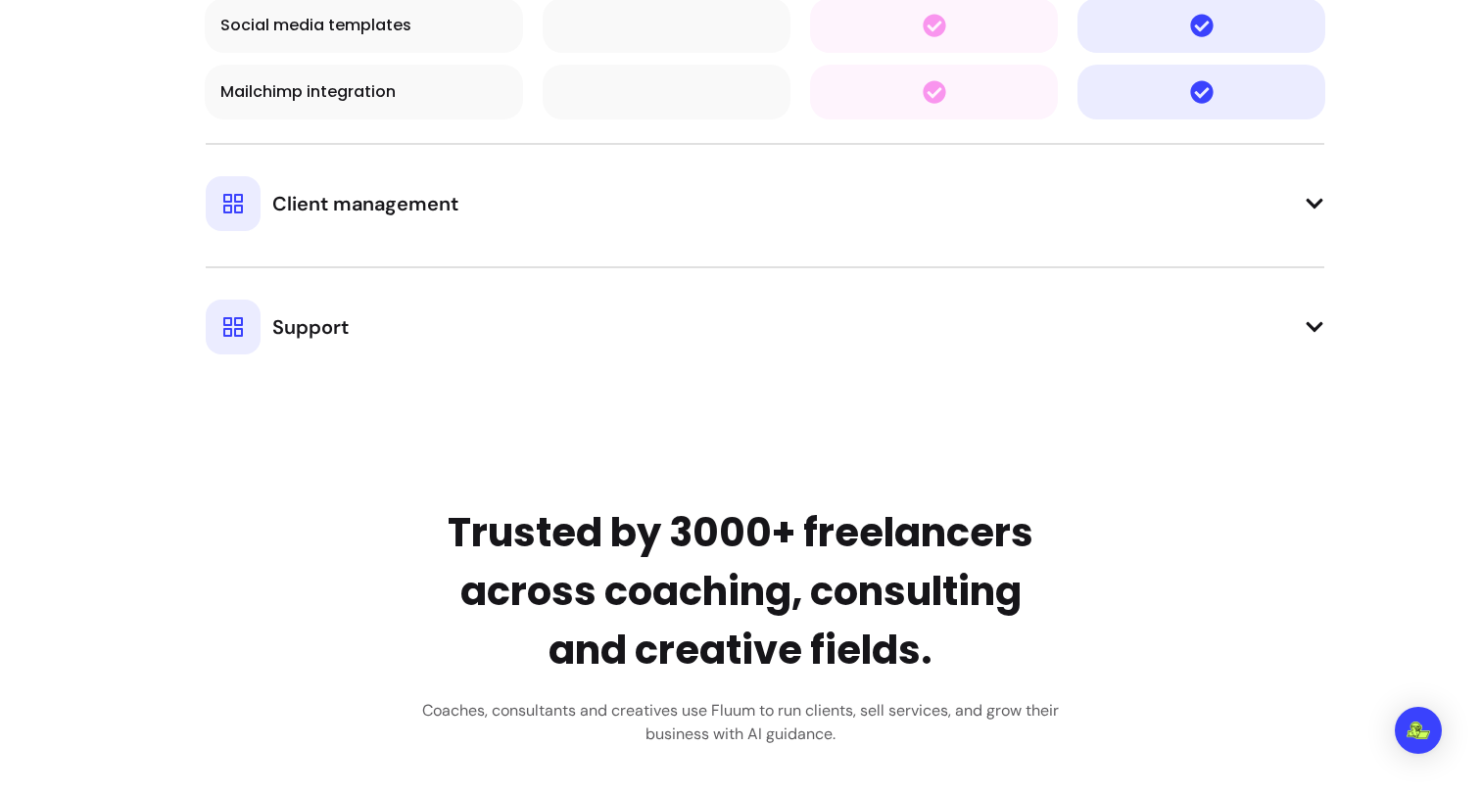
click at [287, 206] on span "Client management" at bounding box center [365, 203] width 186 height 27
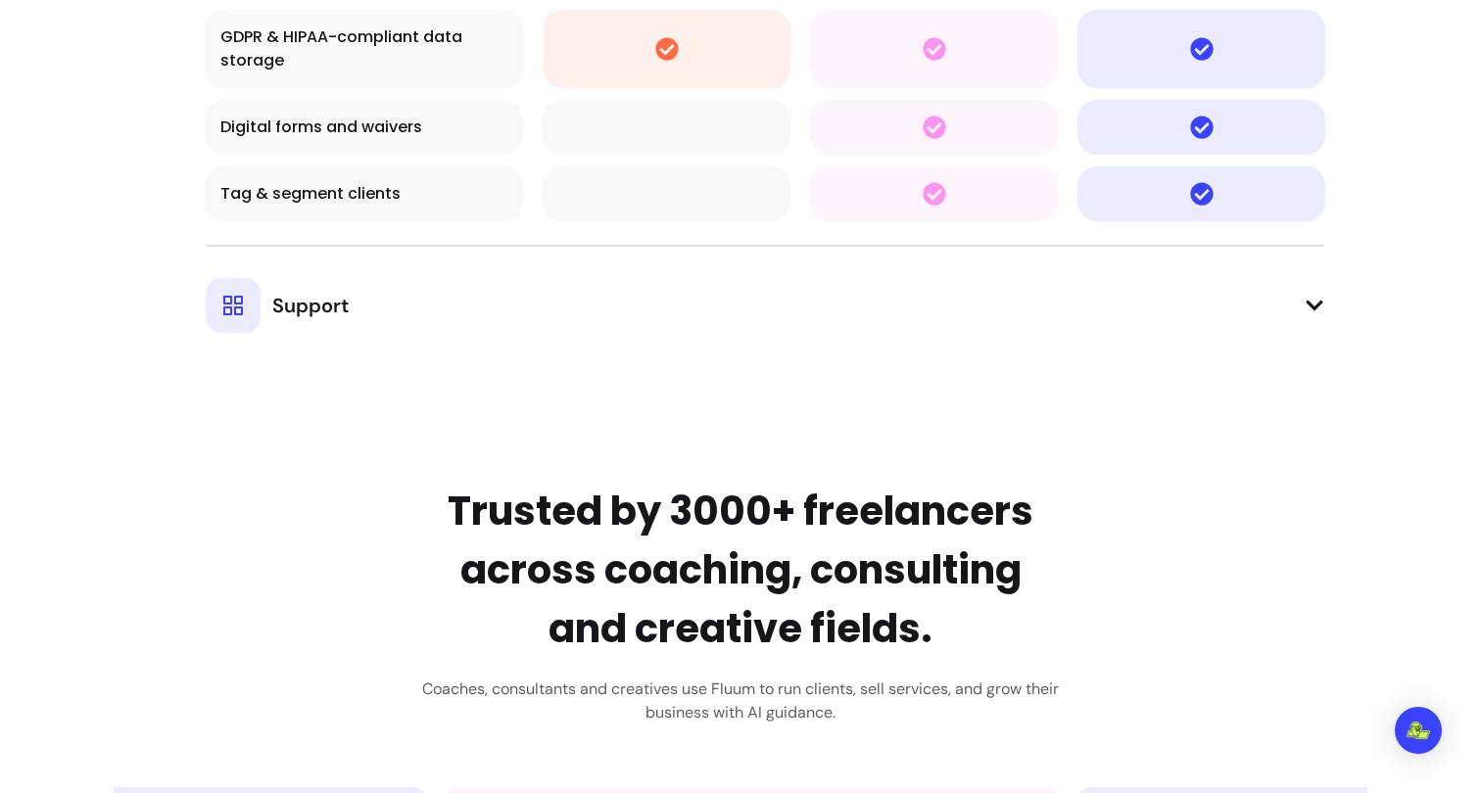
scroll to position [4129, 0]
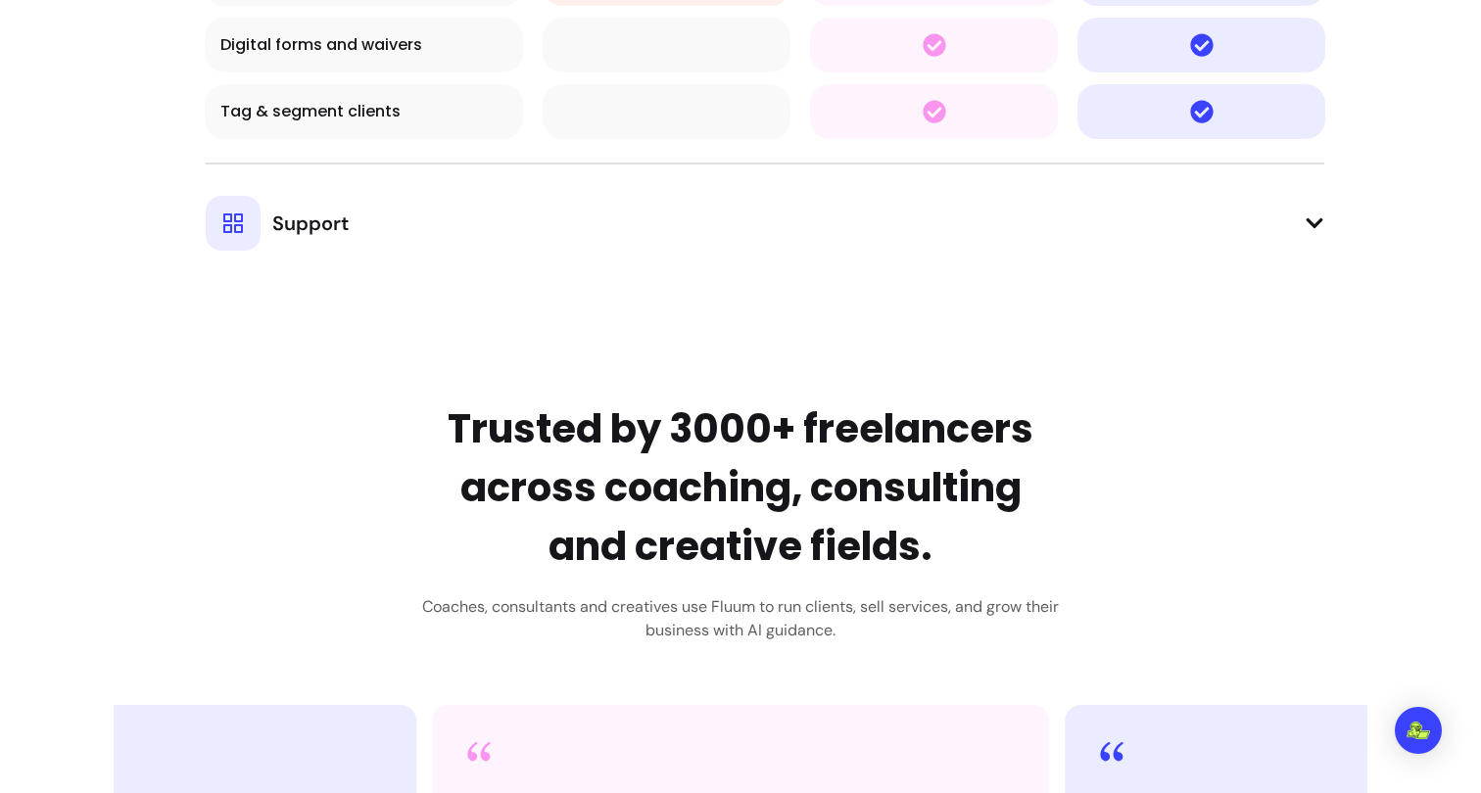
click at [304, 229] on span "Support" at bounding box center [310, 223] width 76 height 27
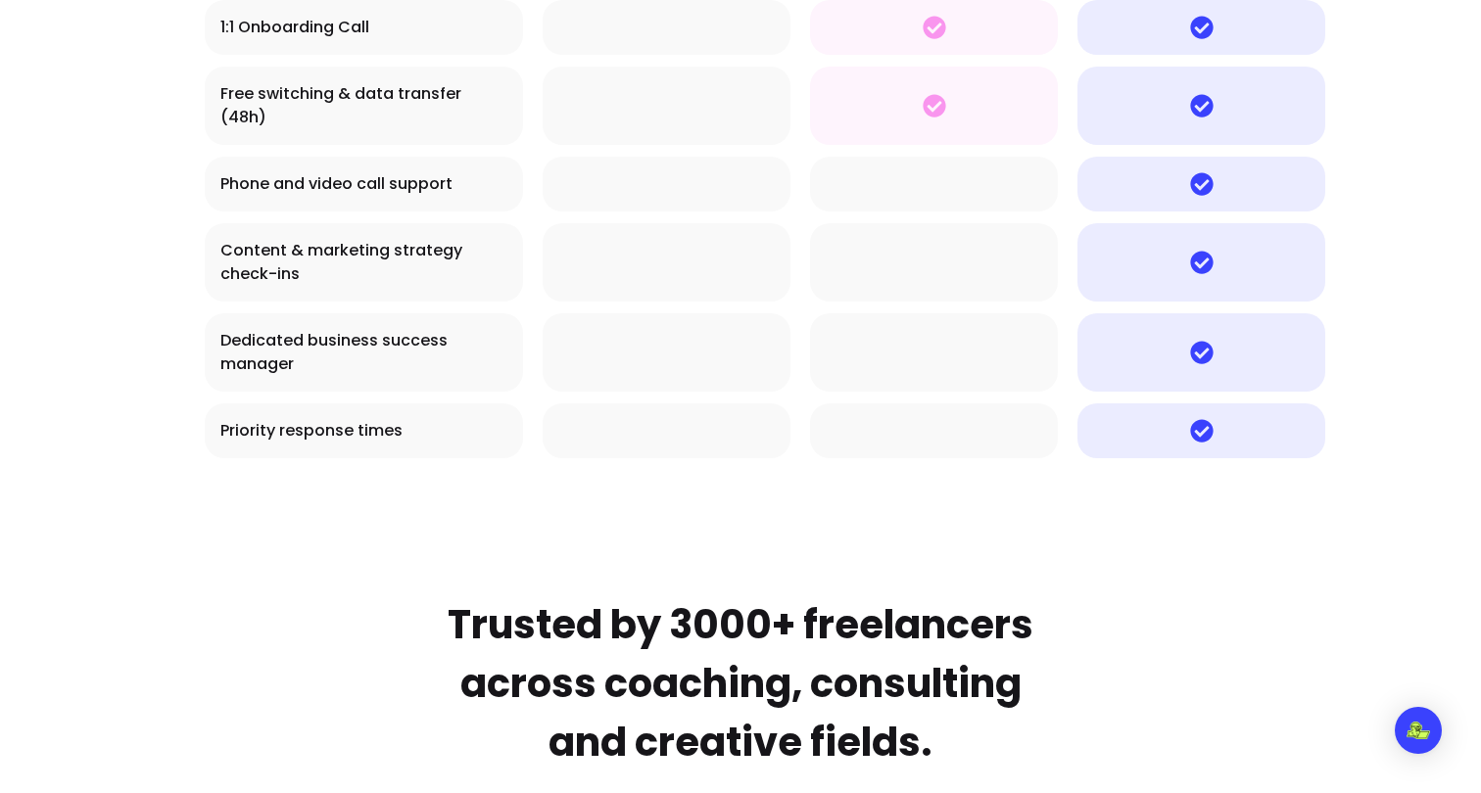
scroll to position [4552, 0]
